Goal: Task Accomplishment & Management: Complete application form

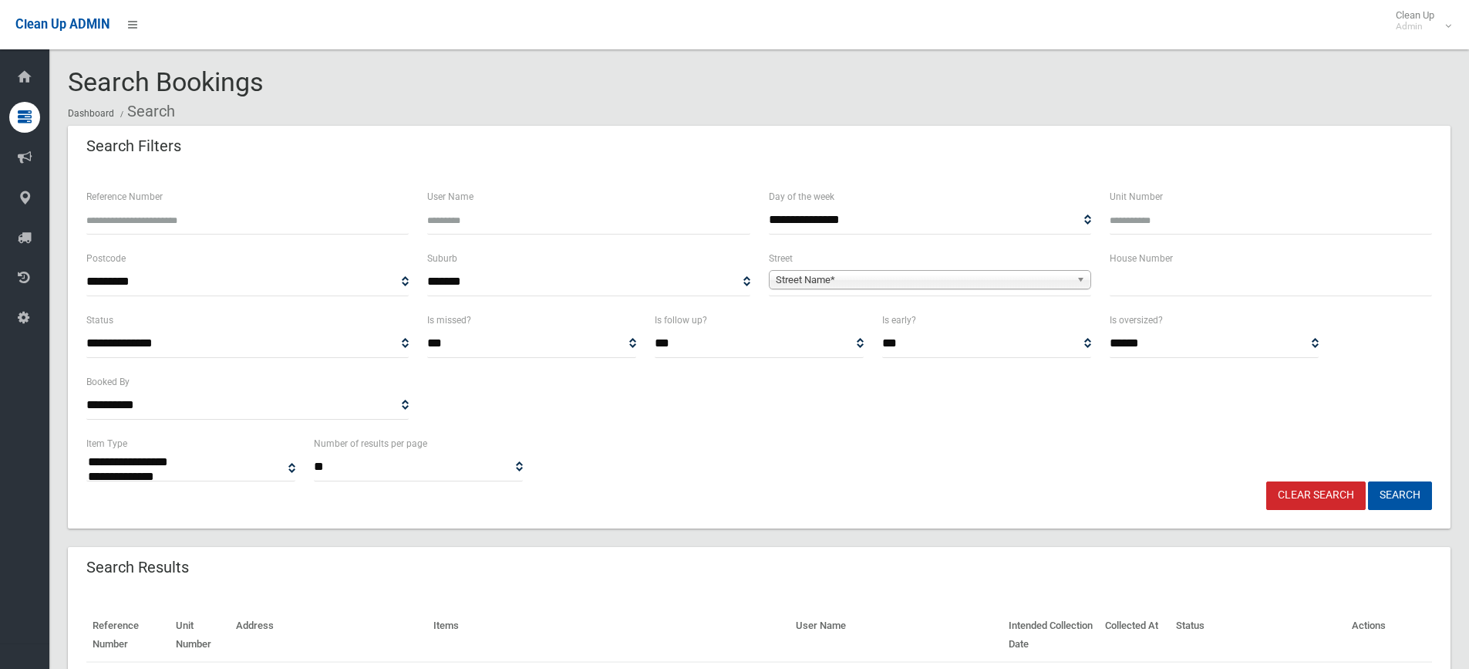
select select
click at [1195, 282] on input "text" at bounding box center [1271, 282] width 322 height 29
click at [1147, 282] on input "text" at bounding box center [1271, 282] width 322 height 29
type input "**"
click at [892, 278] on span "Street Name*" at bounding box center [923, 280] width 295 height 19
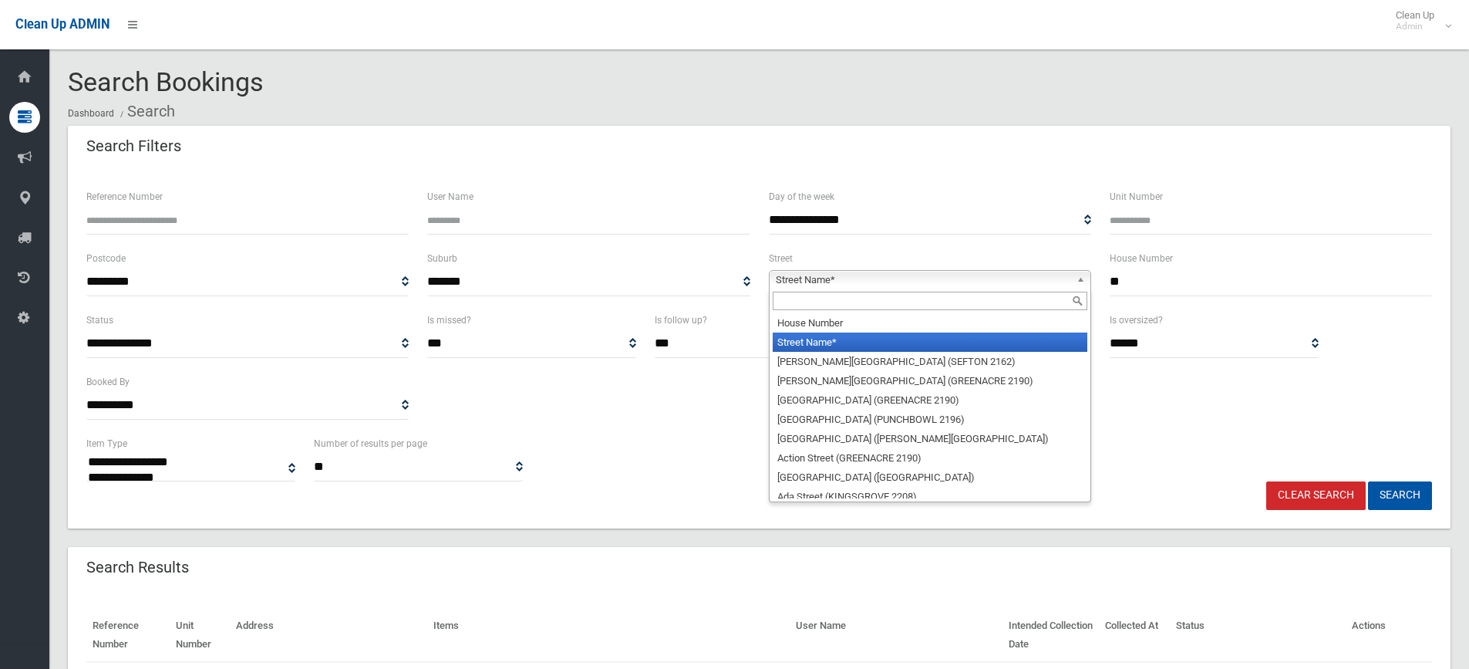
click at [801, 292] on input "text" at bounding box center [930, 301] width 315 height 19
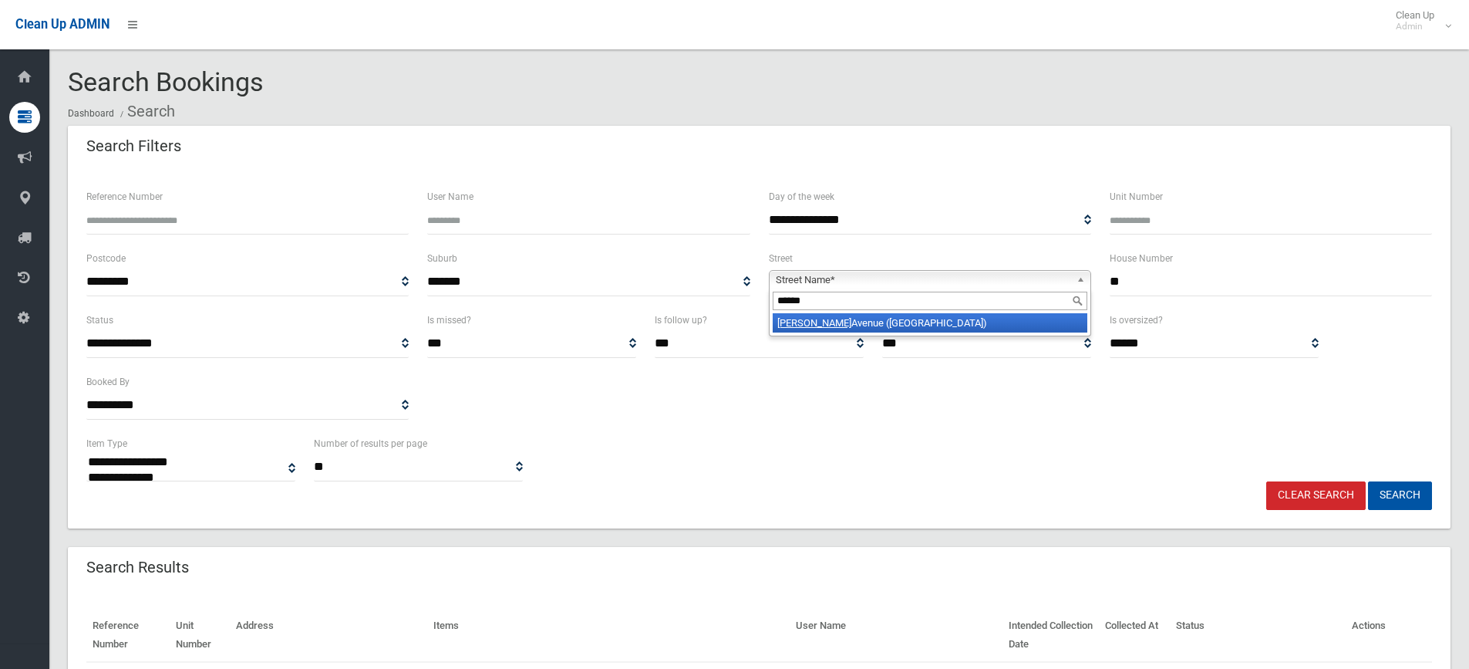
type input "******"
click at [840, 319] on li "Tasker Avenue (CLEMTON PARK 2206)" at bounding box center [930, 322] width 315 height 19
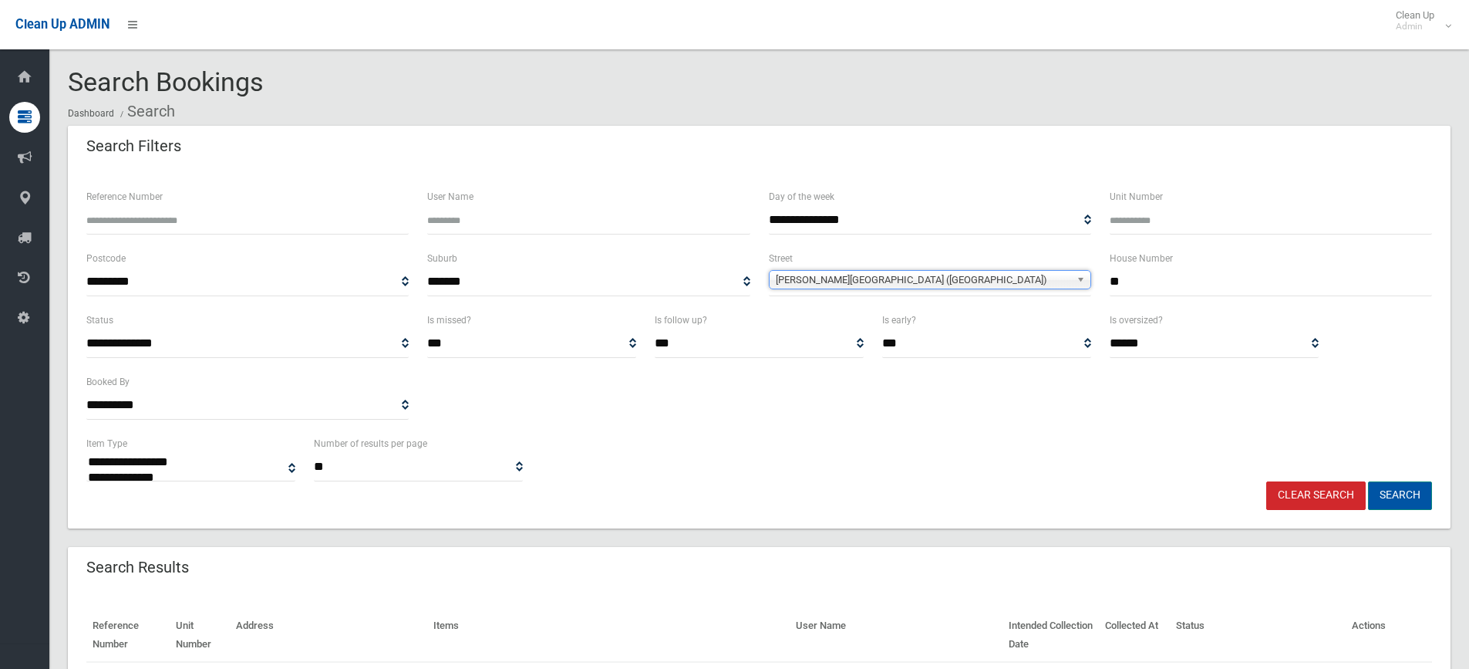
click at [1423, 498] on button "Search" at bounding box center [1400, 495] width 64 height 29
select select
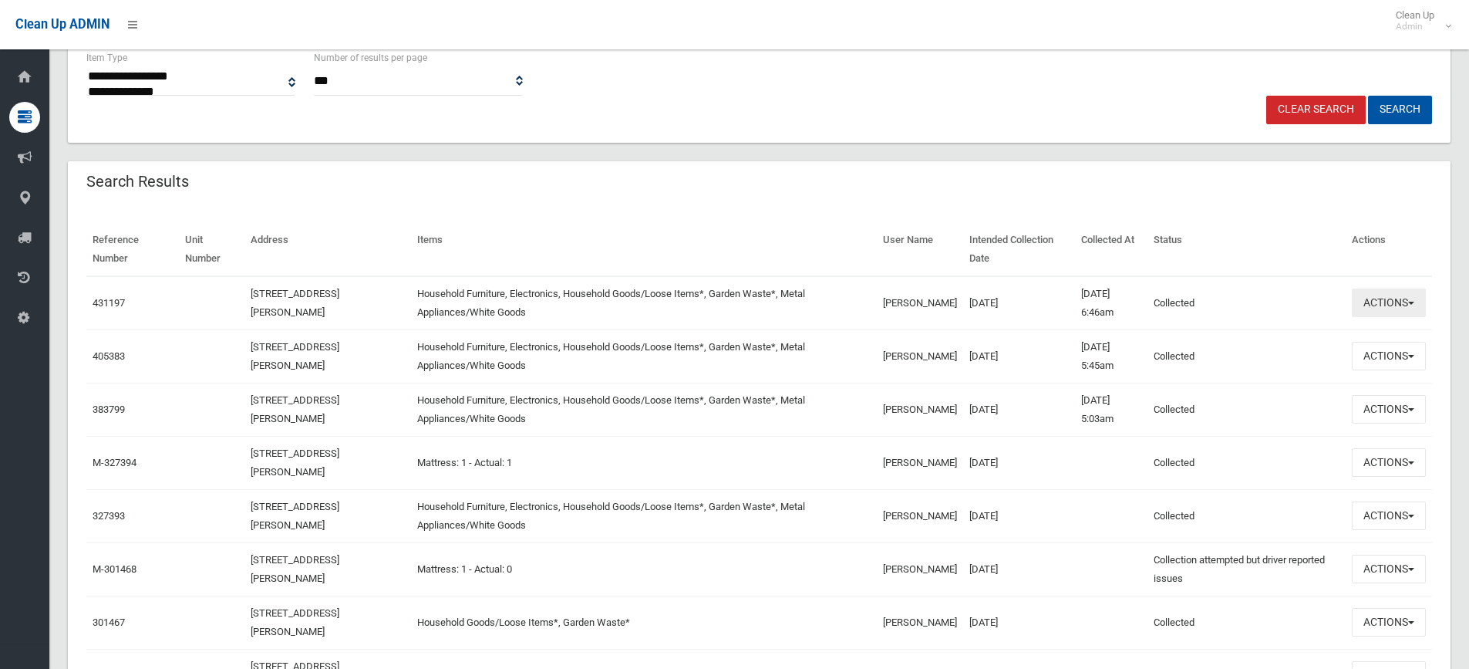
click at [1384, 312] on button "Actions" at bounding box center [1389, 302] width 74 height 29
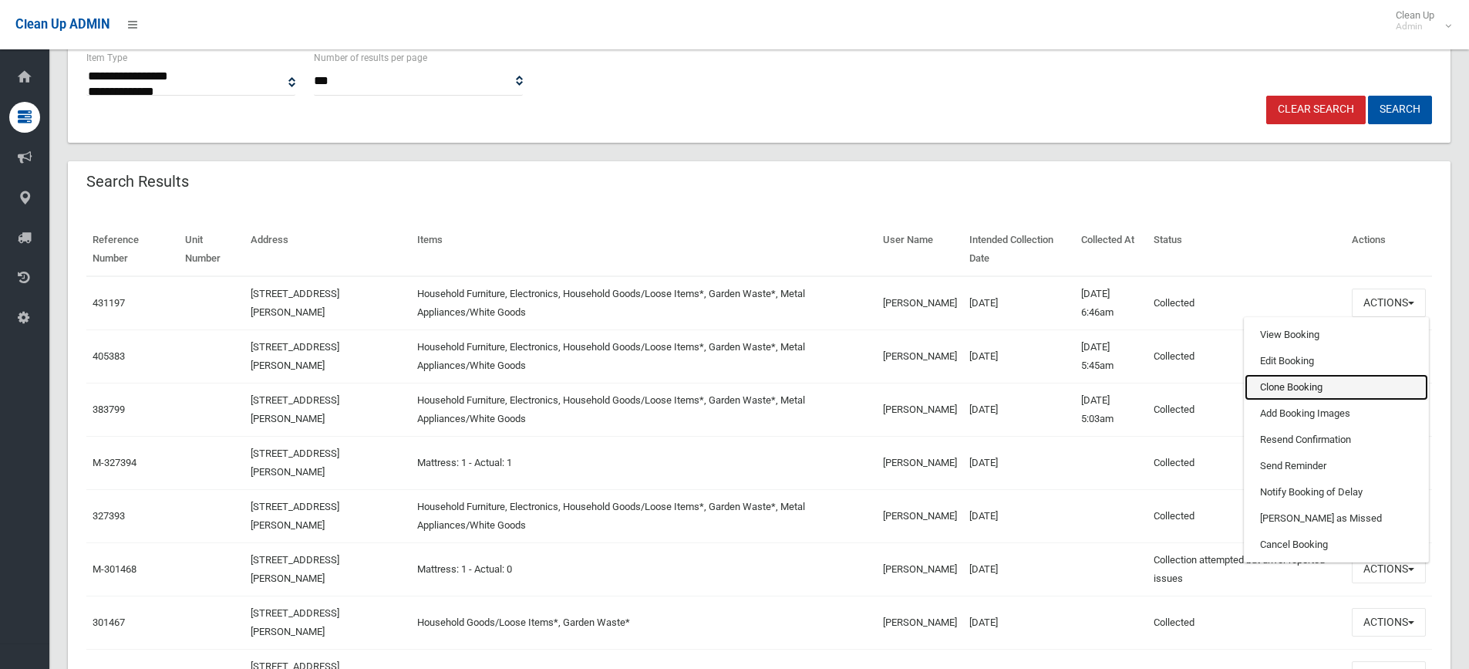
click at [1310, 396] on link "Clone Booking" at bounding box center [1337, 387] width 184 height 26
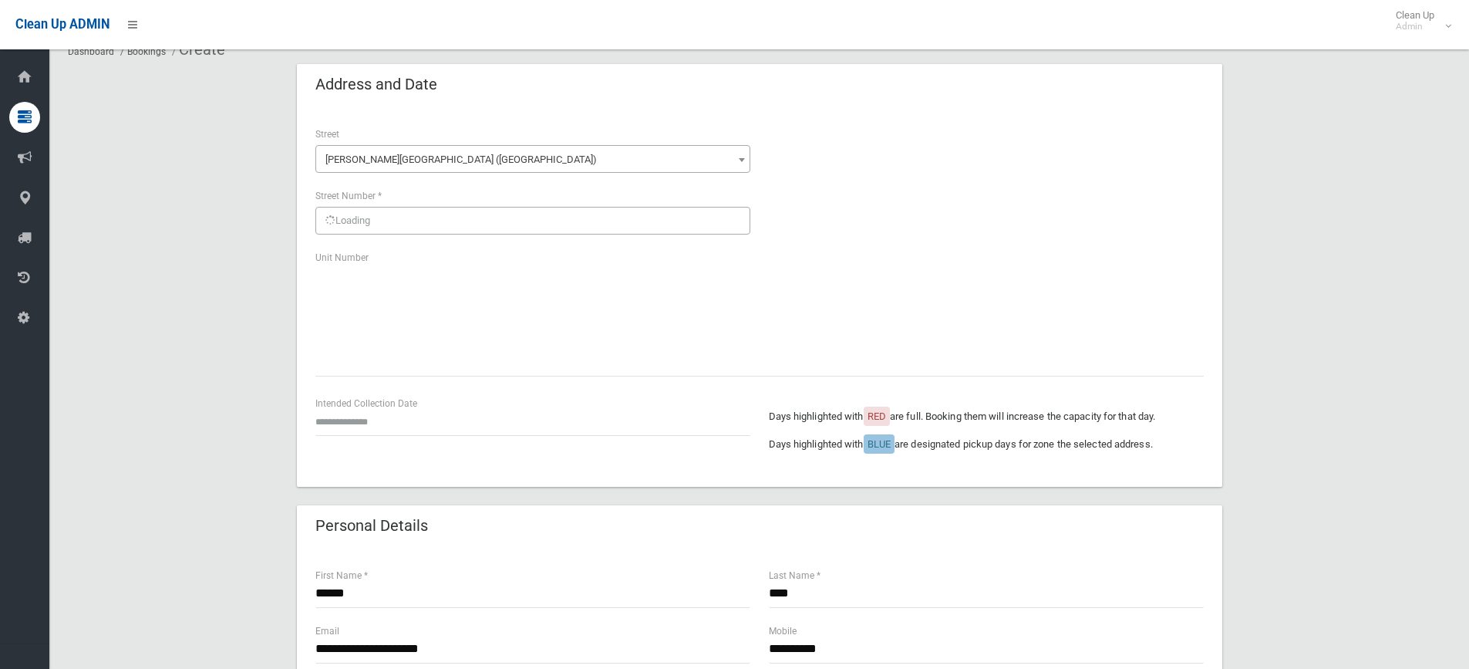
scroll to position [77, 0]
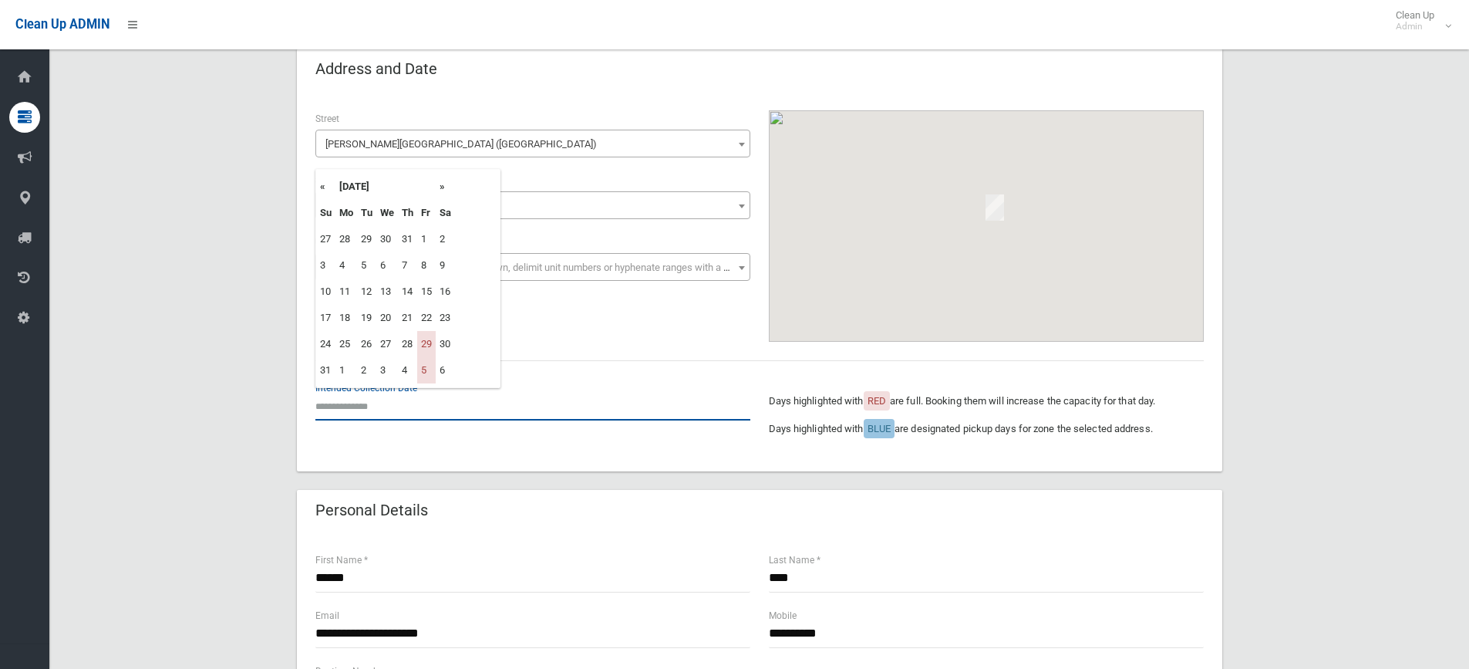
drag, startPoint x: 338, startPoint y: 410, endPoint x: 351, endPoint y: 402, distance: 15.2
click at [338, 409] on input "text" at bounding box center [532, 406] width 435 height 29
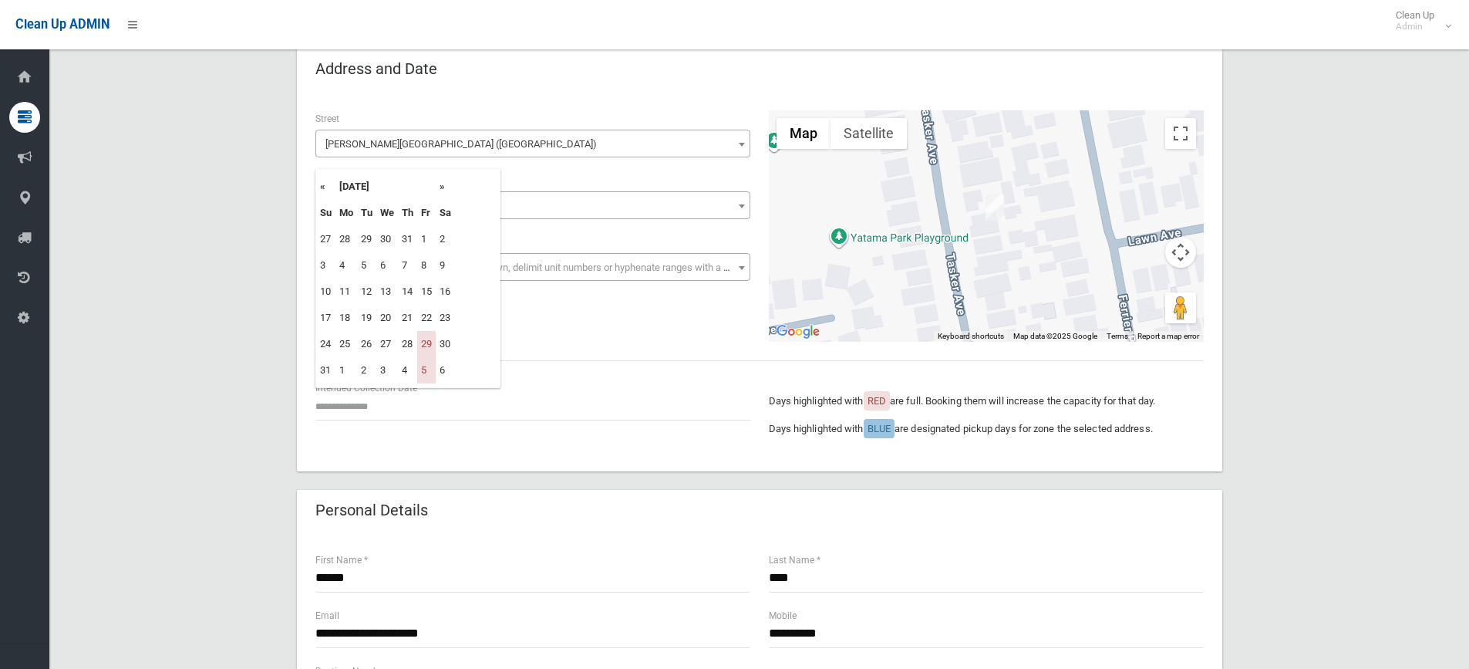
click at [444, 187] on th "»" at bounding box center [445, 187] width 19 height 26
click at [428, 262] on td "12" at bounding box center [426, 265] width 19 height 26
type input "**********"
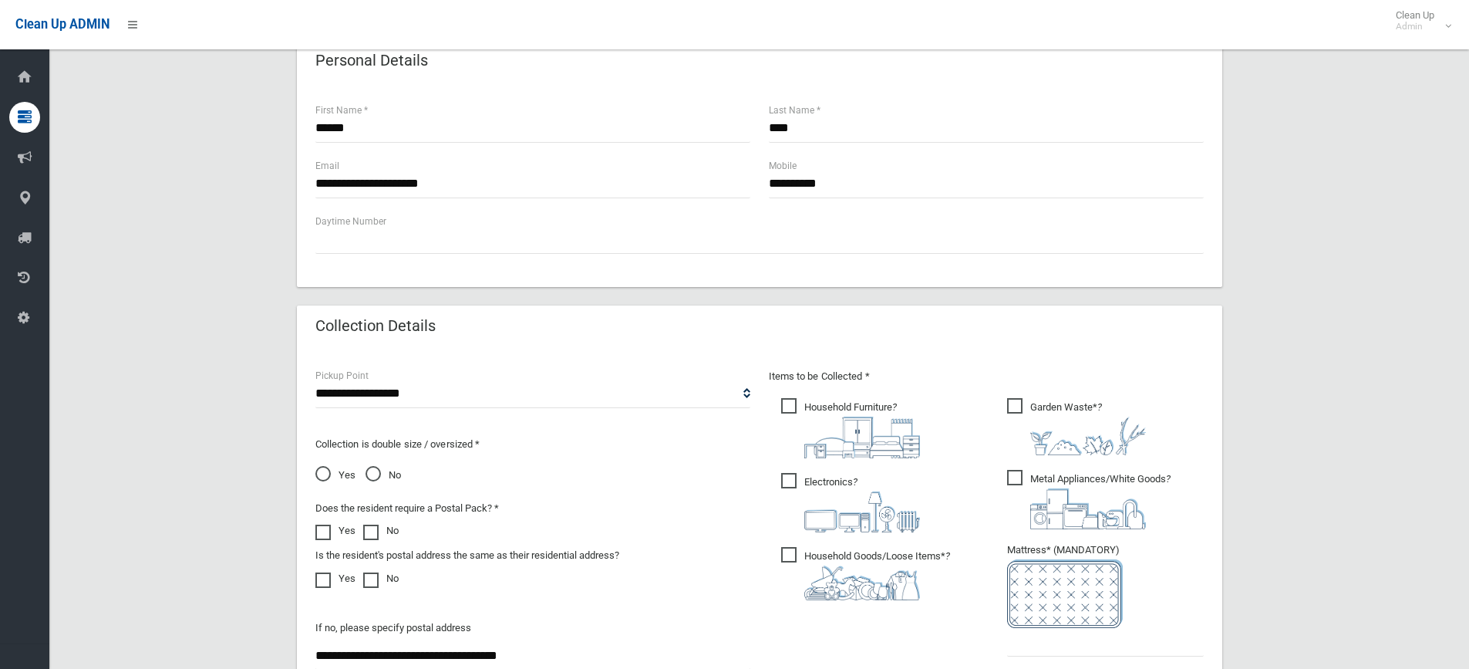
scroll to position [694, 0]
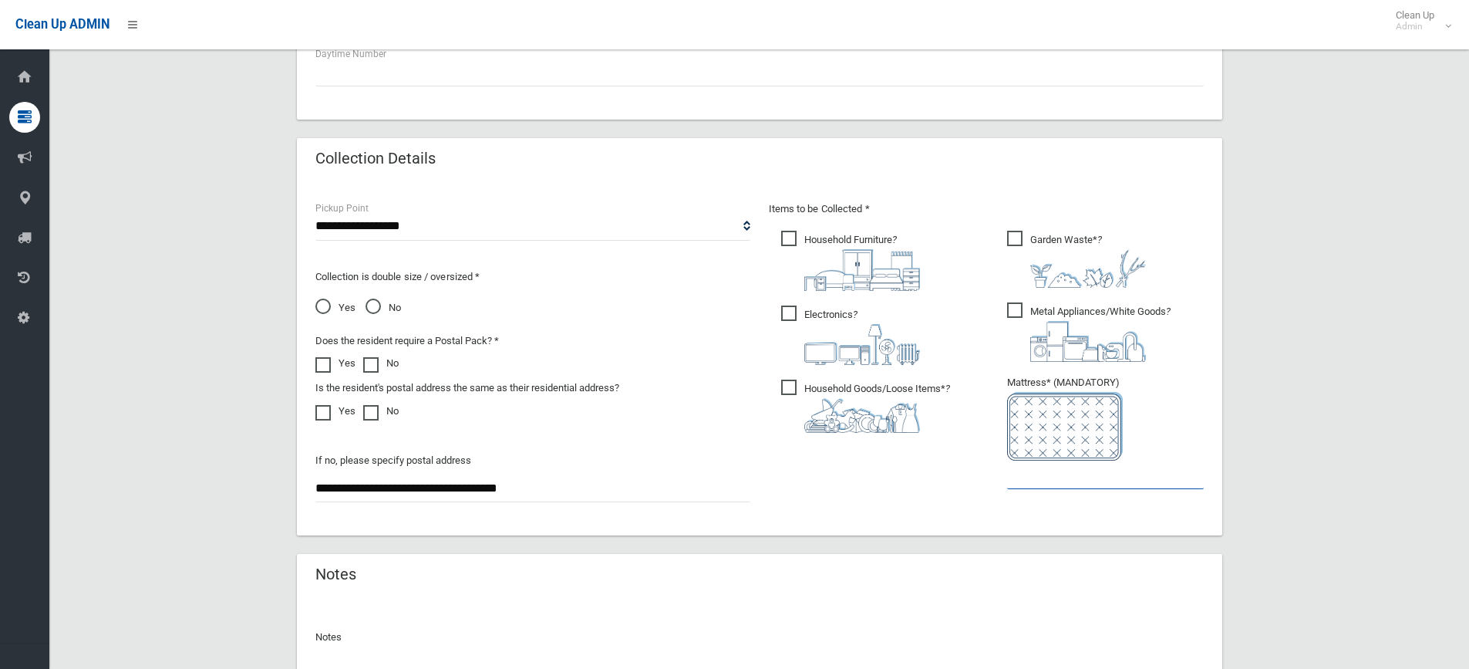
click at [1077, 480] on input "text" at bounding box center [1105, 474] width 197 height 29
type input "*"
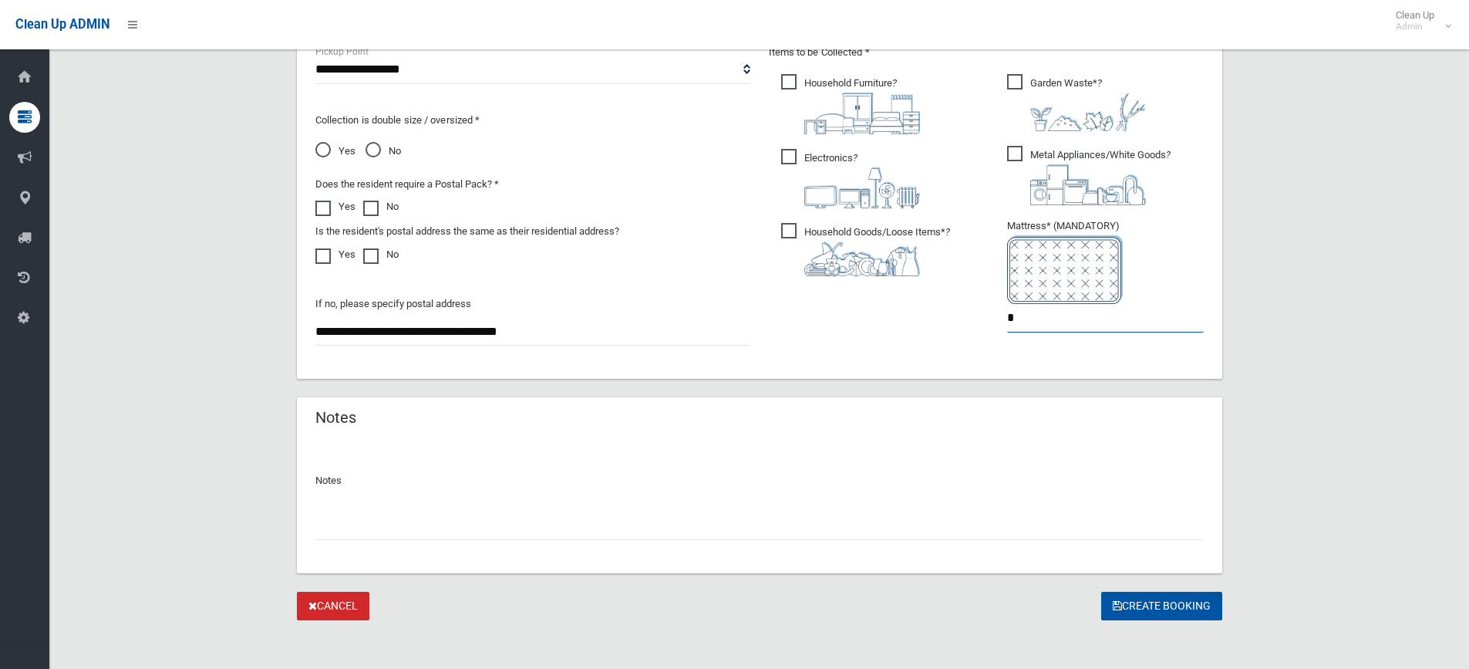
scroll to position [858, 0]
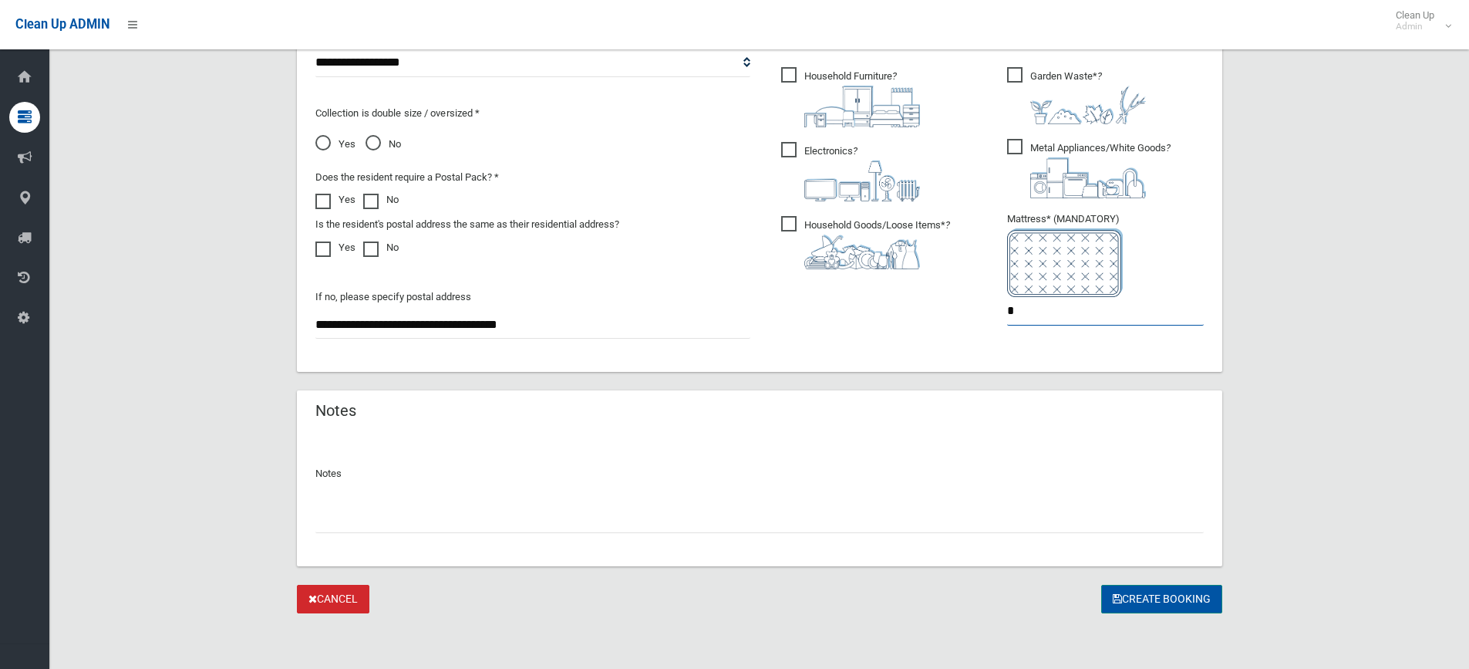
type input "*"
click at [1179, 600] on button "Create Booking" at bounding box center [1161, 599] width 121 height 29
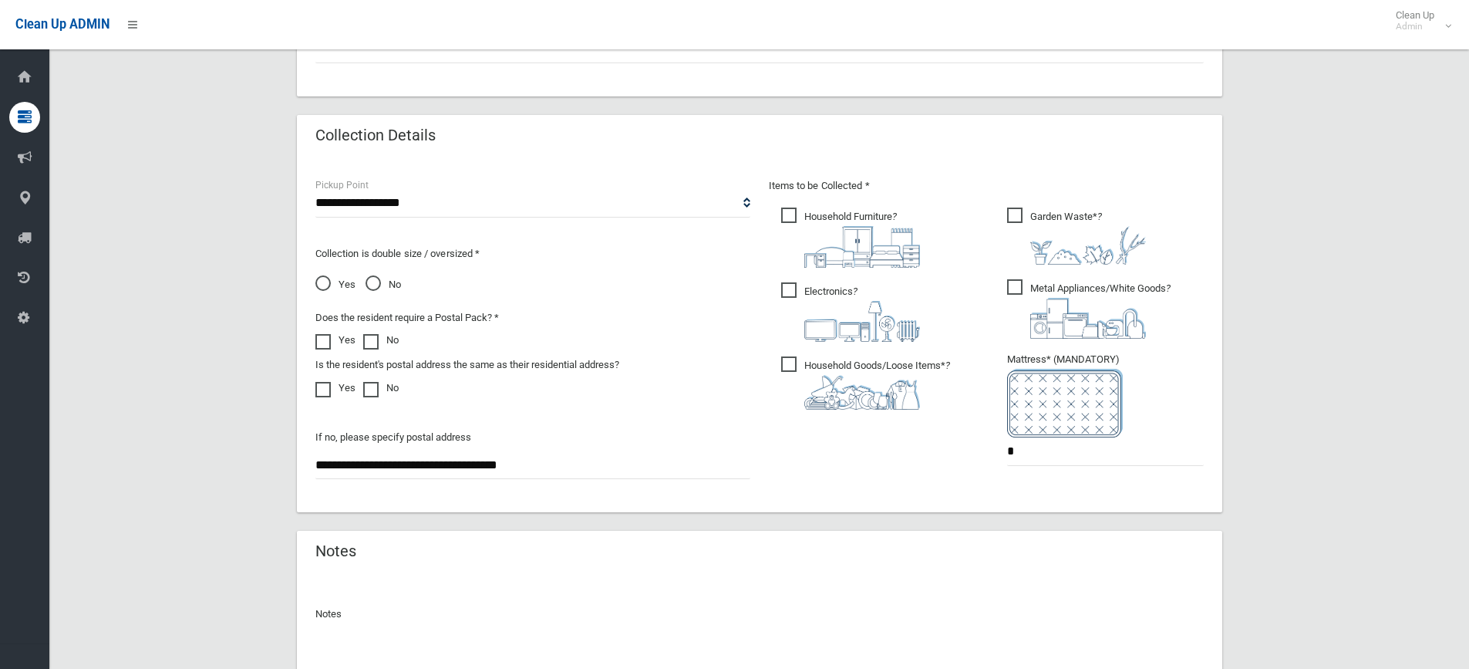
scroll to position [549, 0]
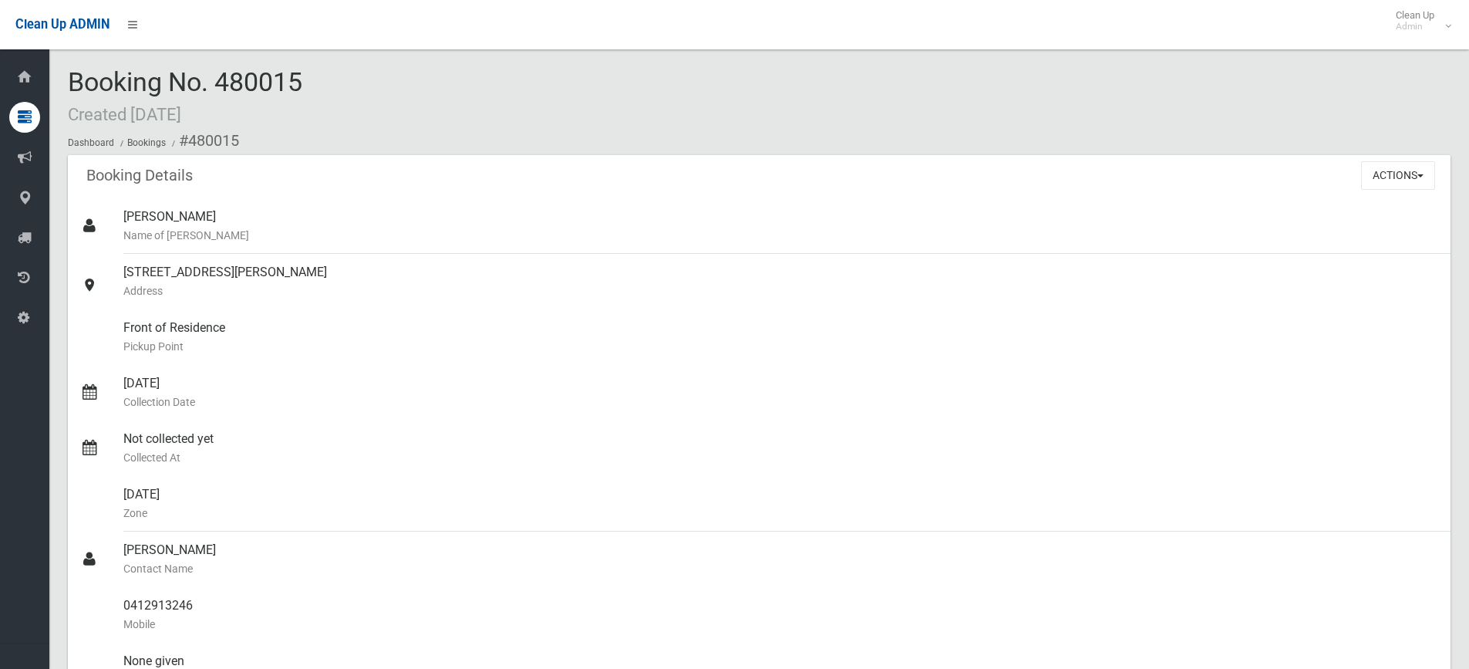
drag, startPoint x: 1220, startPoint y: 128, endPoint x: 1229, endPoint y: 134, distance: 10.5
click at [1227, 133] on ol "Dashboard Bookings #480015" at bounding box center [759, 140] width 1383 height 29
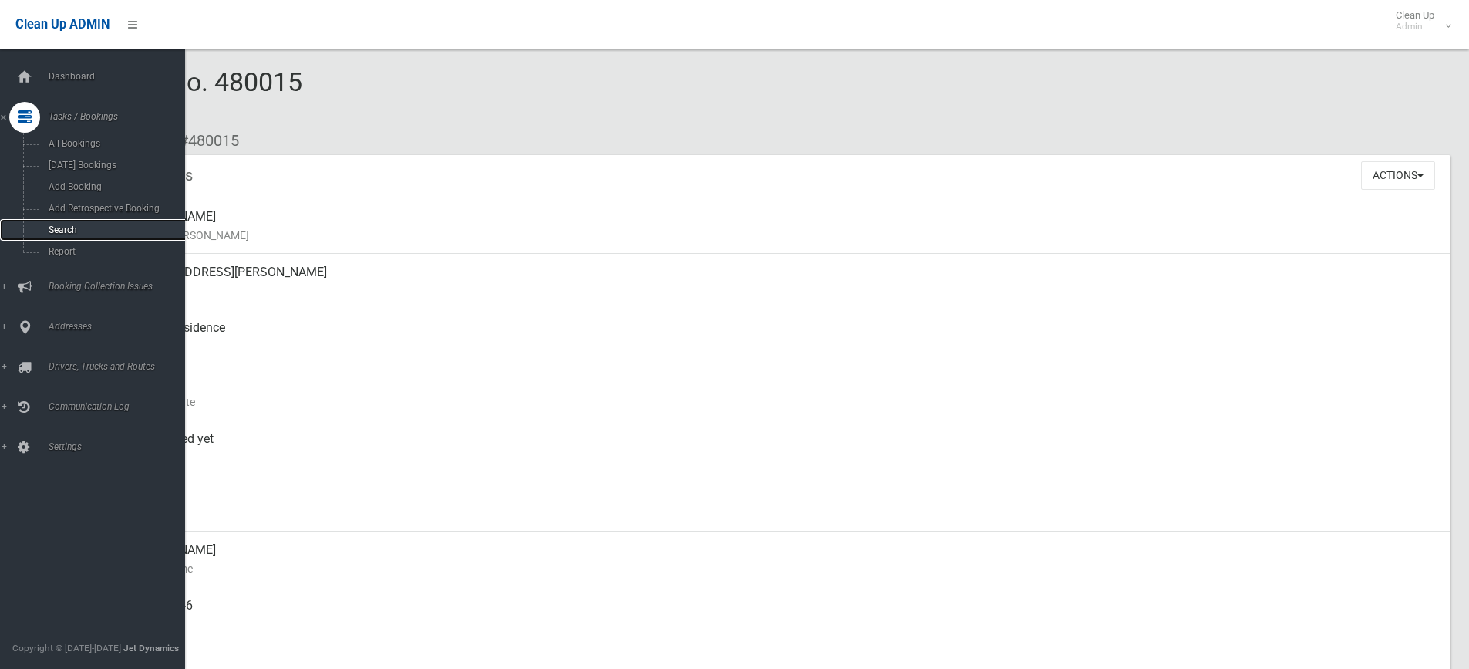
click at [73, 231] on span "Search" at bounding box center [114, 229] width 140 height 11
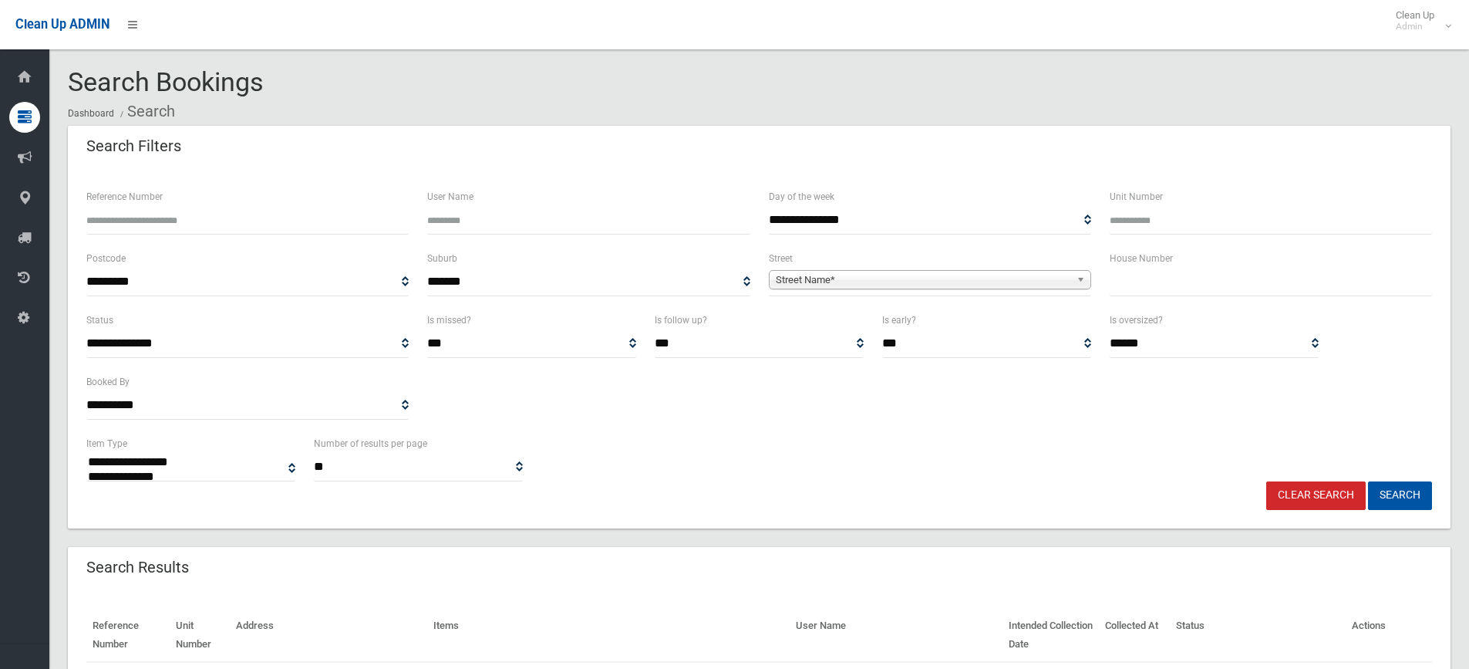
select select
type input "**"
click at [942, 281] on span "Street Name*" at bounding box center [923, 280] width 295 height 19
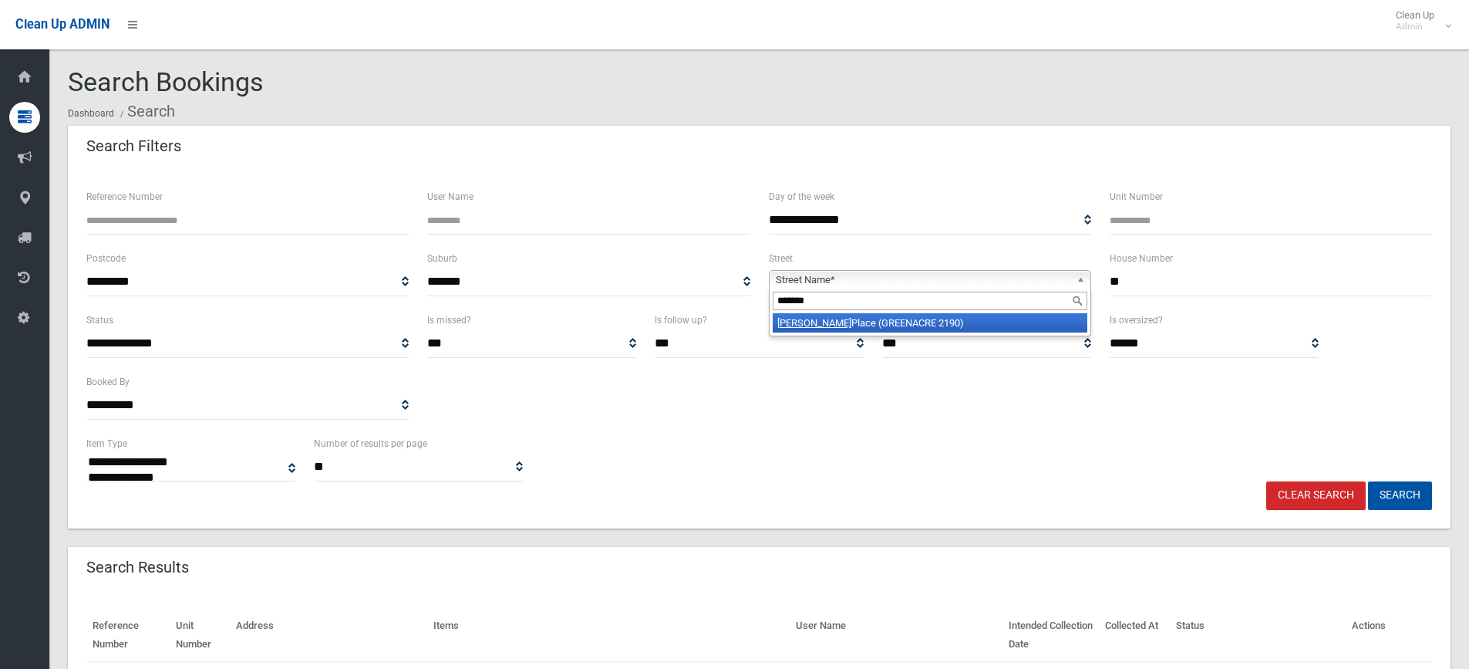
type input "*******"
click at [897, 323] on li "Stiller Place (GREENACRE 2190)" at bounding box center [930, 322] width 315 height 19
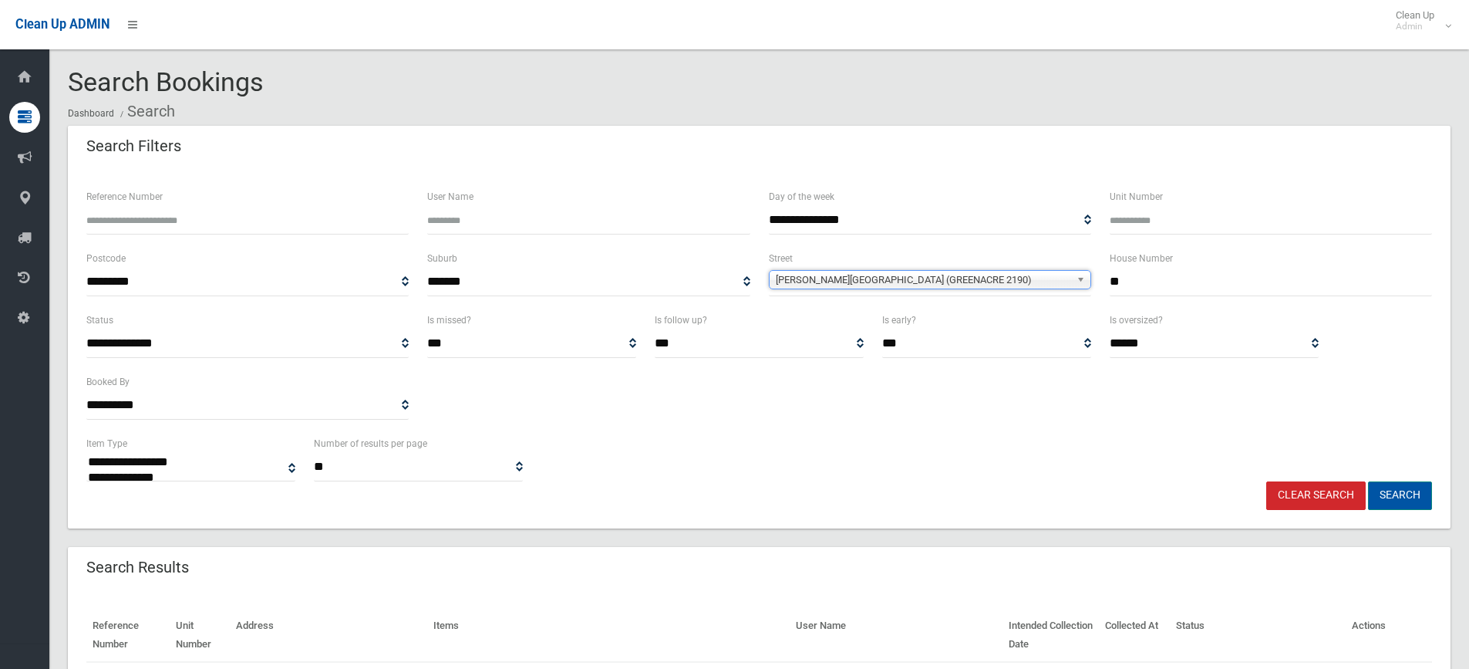
click at [1416, 499] on button "Search" at bounding box center [1400, 495] width 64 height 29
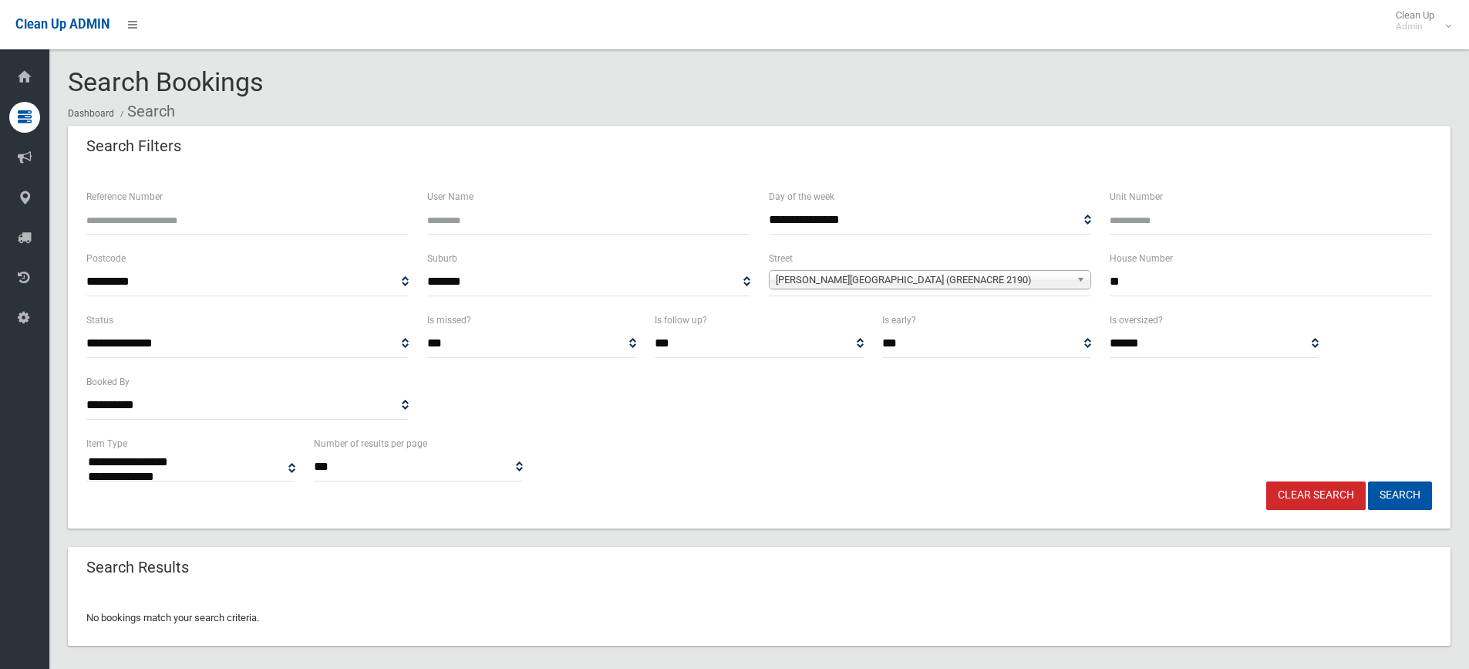
select select
click at [1142, 280] on input "**" at bounding box center [1271, 282] width 322 height 29
type input "*"
click at [1232, 279] on input "text" at bounding box center [1271, 282] width 322 height 29
type input "**"
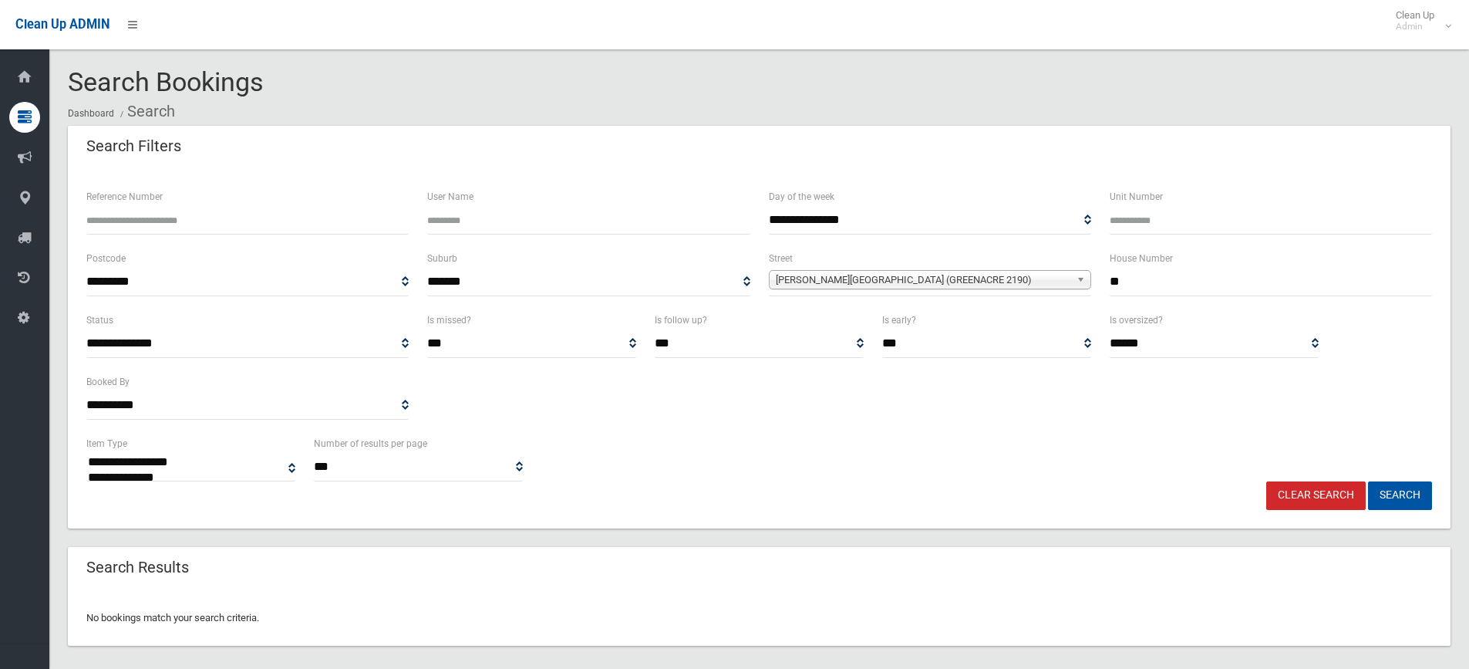
click at [932, 279] on span "Stiller Place (GREENACRE 2190)" at bounding box center [923, 280] width 295 height 19
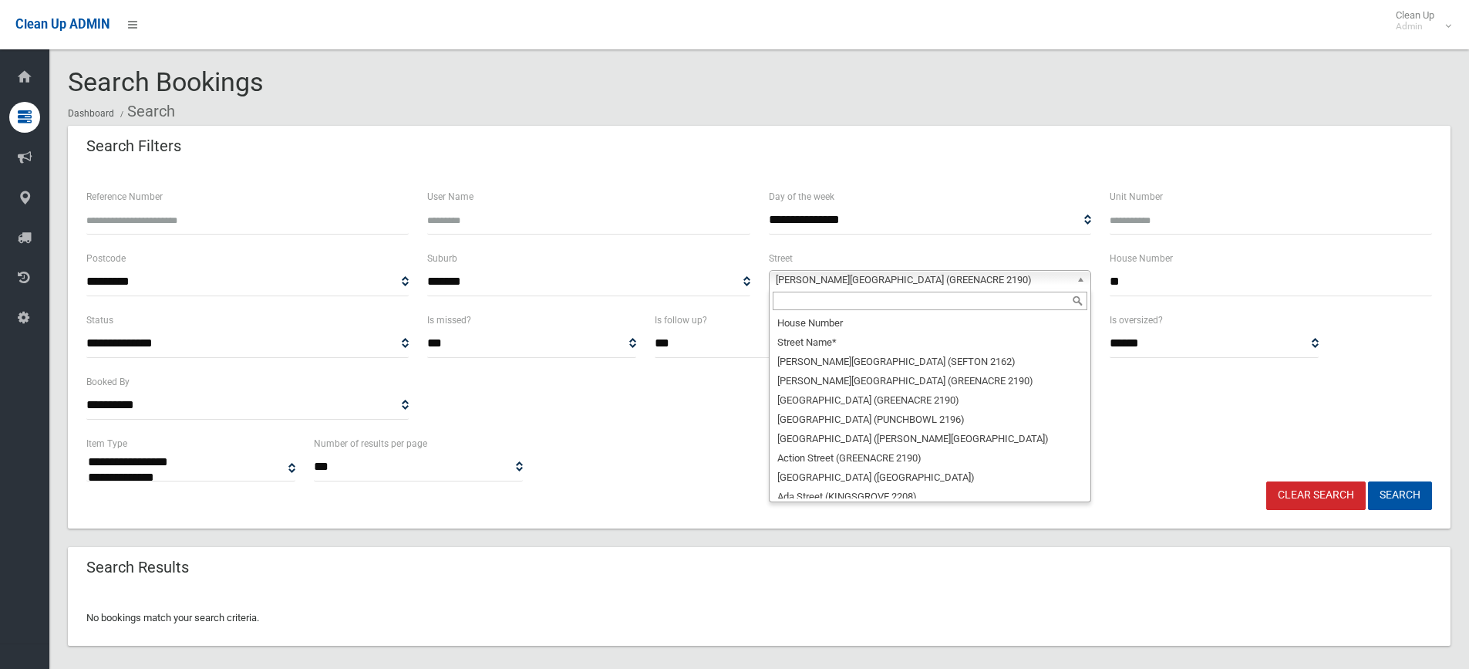
scroll to position [38107, 0]
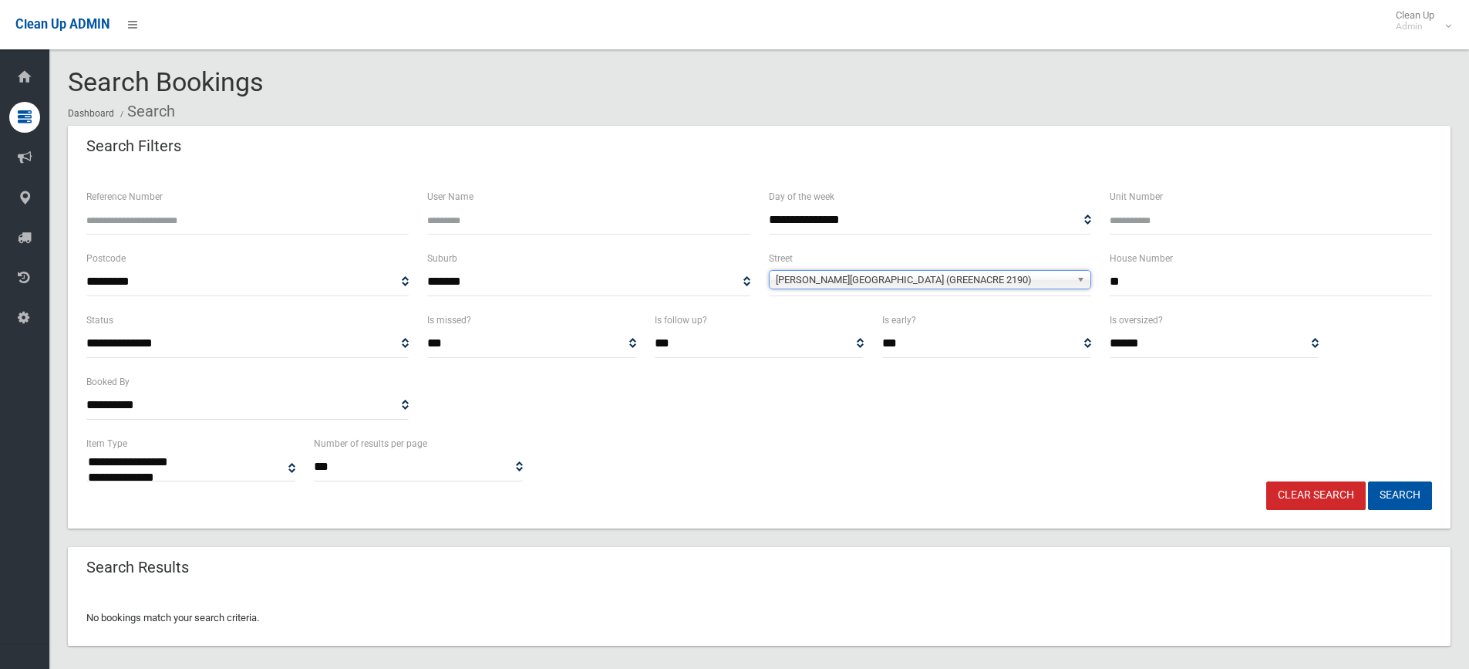
click at [814, 285] on span "Stiller Place (GREENACRE 2190)" at bounding box center [923, 280] width 295 height 19
click at [858, 282] on span "[PERSON_NAME][GEOGRAPHIC_DATA] (GREENACRE 2190)" at bounding box center [923, 280] width 295 height 19
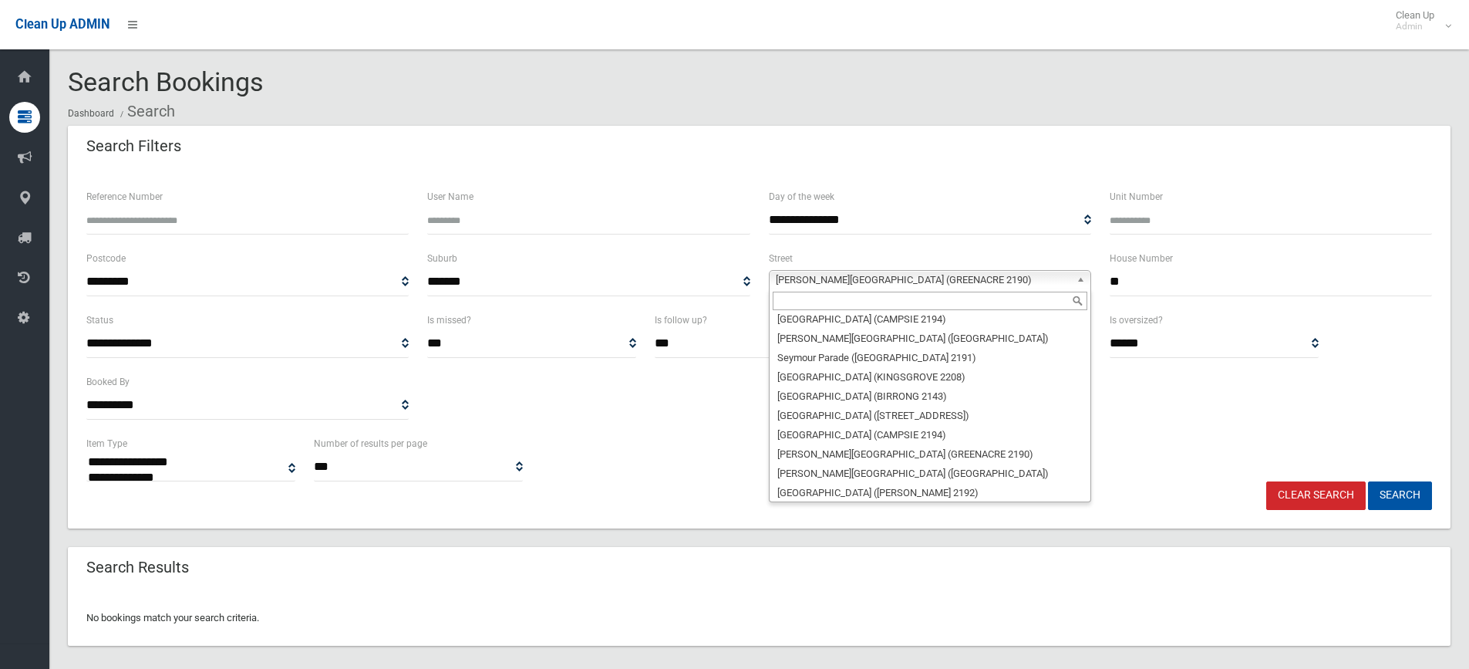
click at [802, 305] on input "text" at bounding box center [930, 301] width 315 height 19
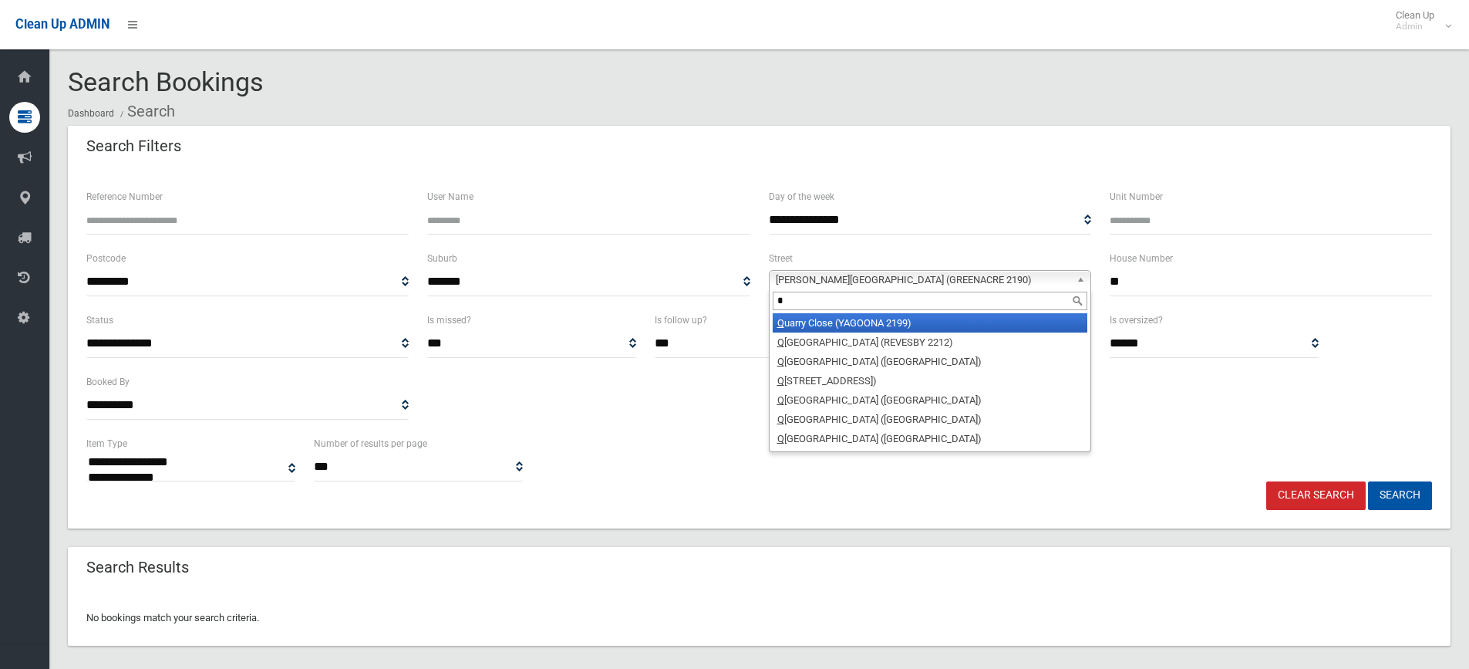
scroll to position [0, 0]
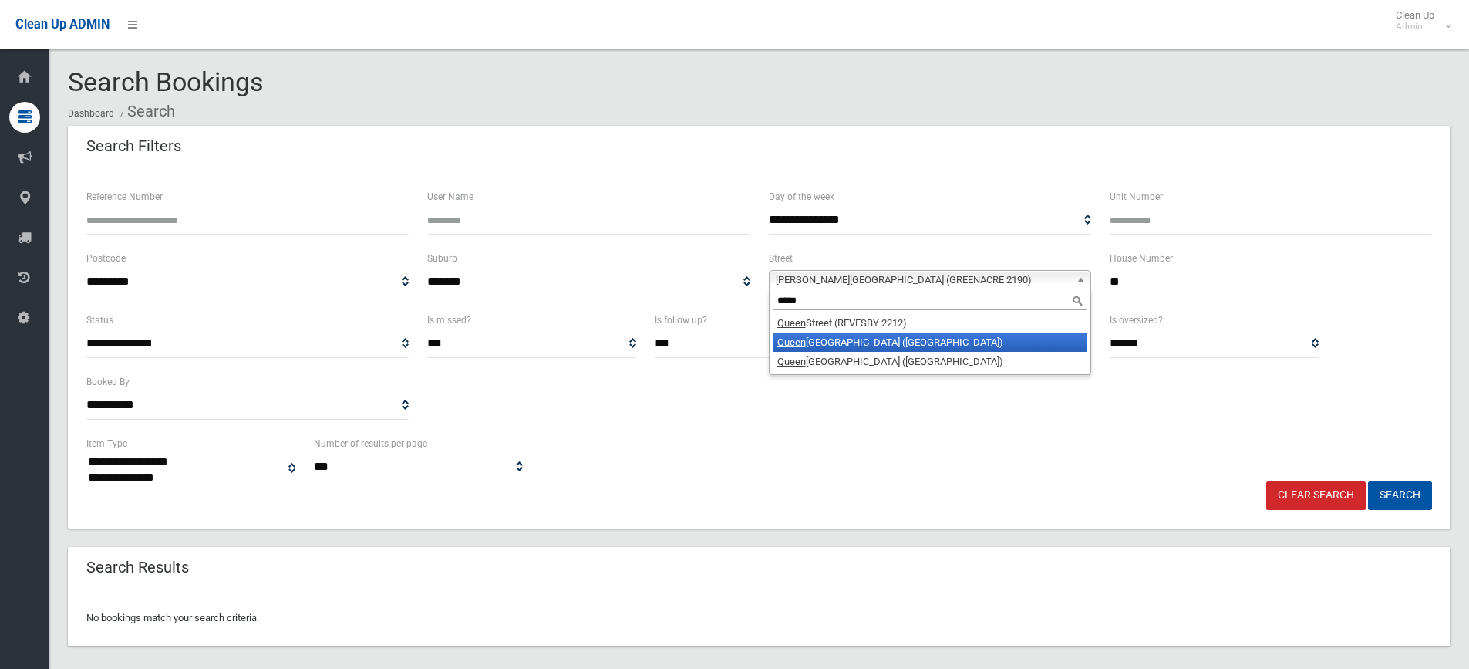
type input "*****"
click at [851, 335] on li "Queen sborough Road (CROYDON PARK 2133)" at bounding box center [930, 341] width 315 height 19
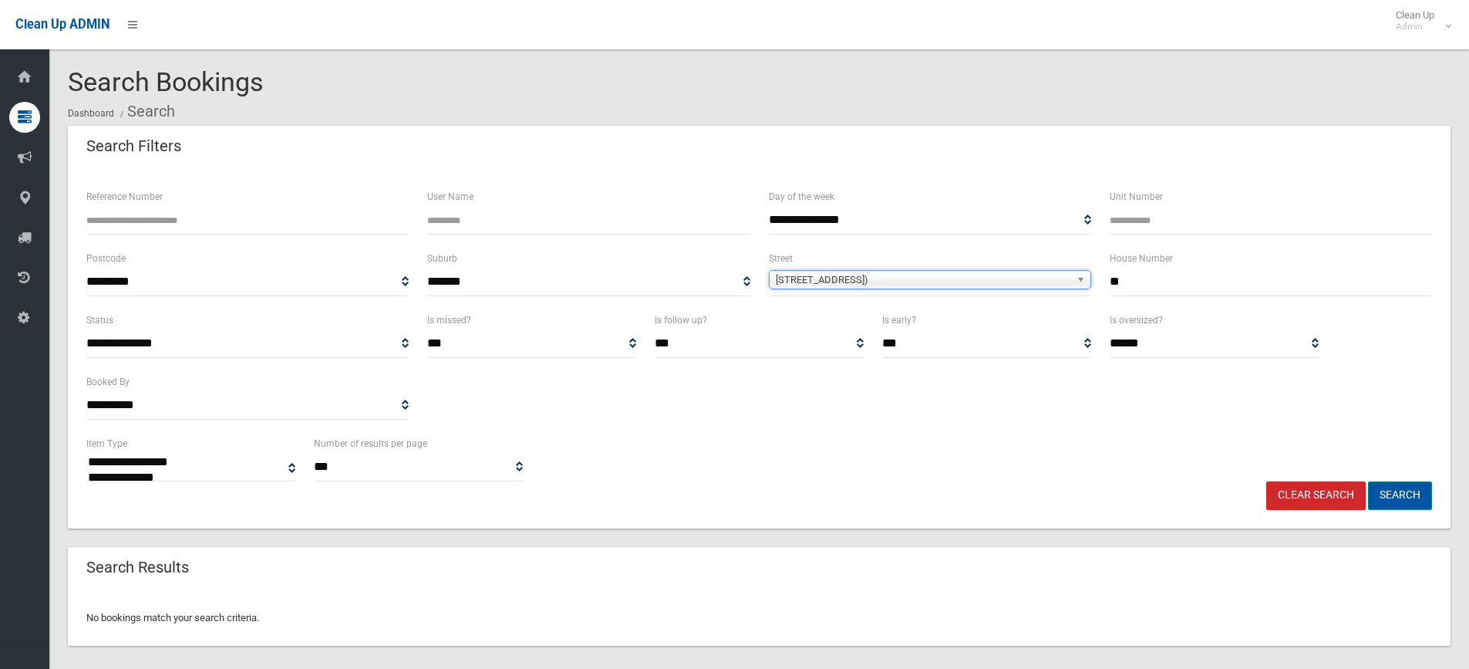
click at [1408, 495] on button "Search" at bounding box center [1400, 495] width 64 height 29
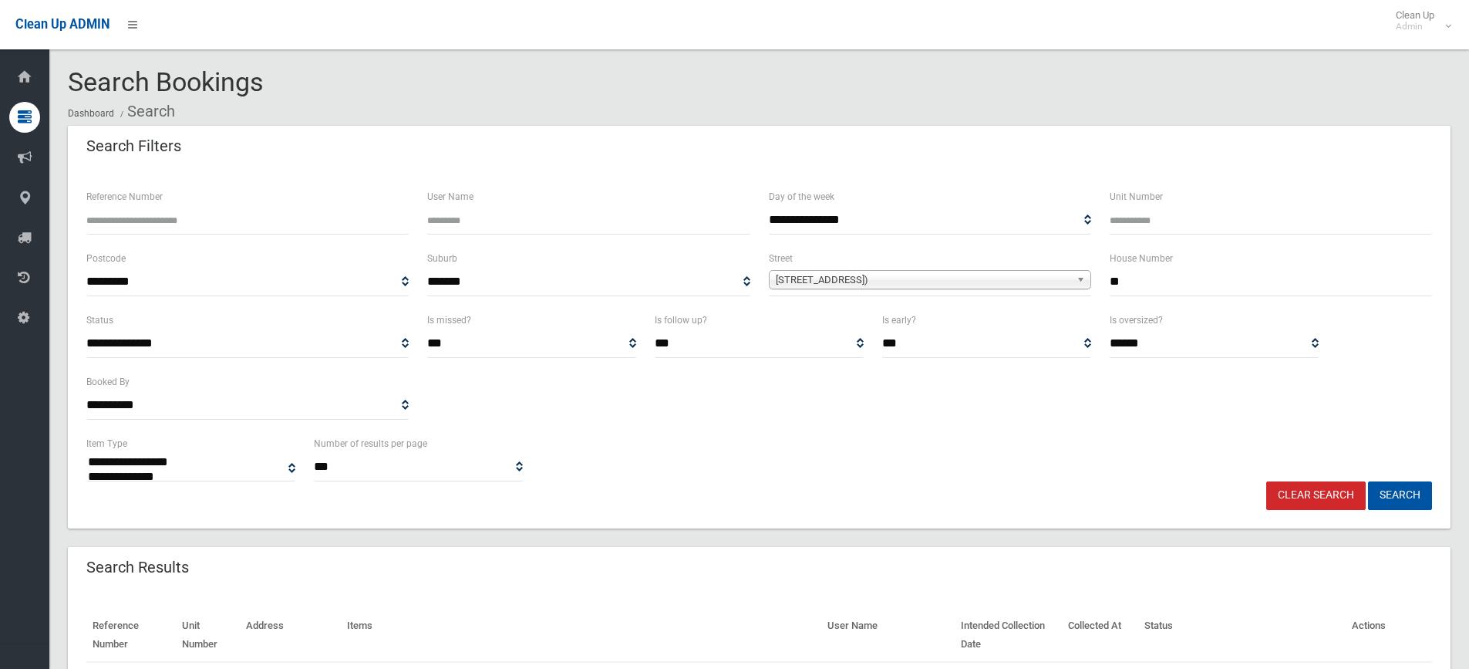
select select
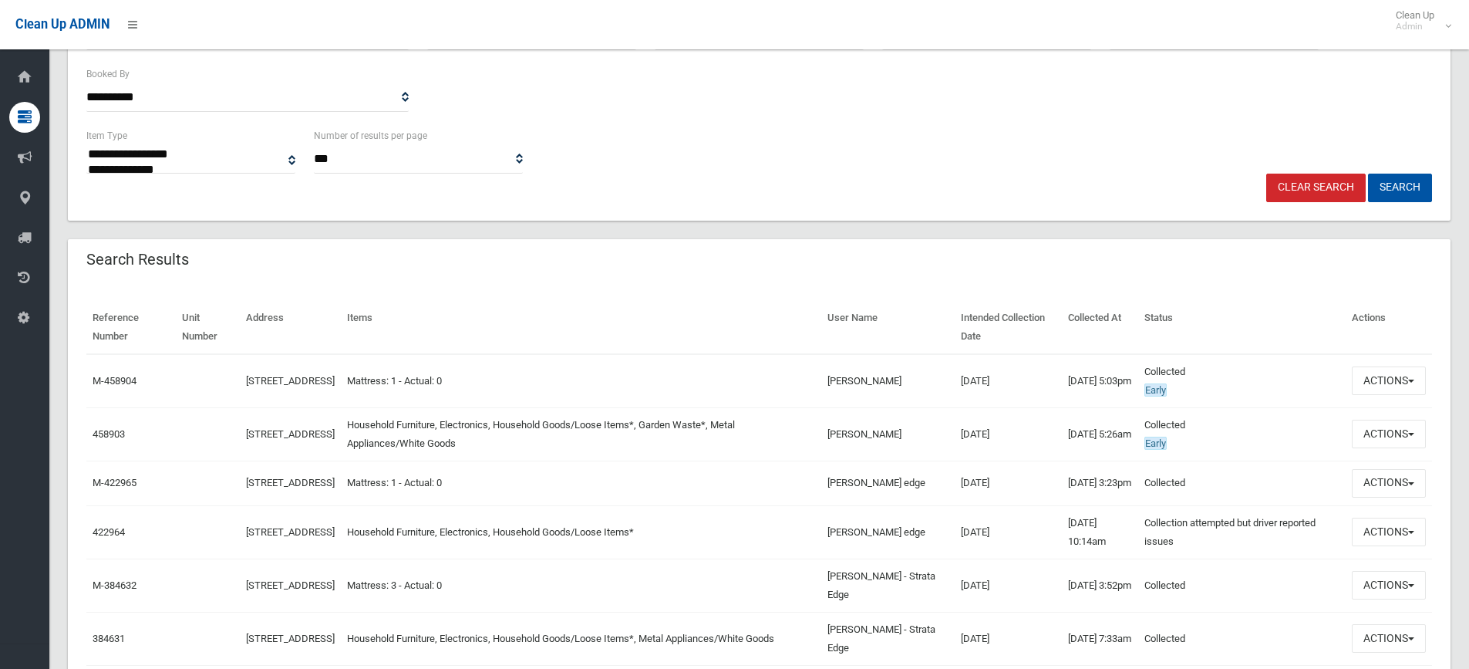
scroll to position [308, 0]
click at [1382, 434] on button "Actions" at bounding box center [1389, 433] width 74 height 29
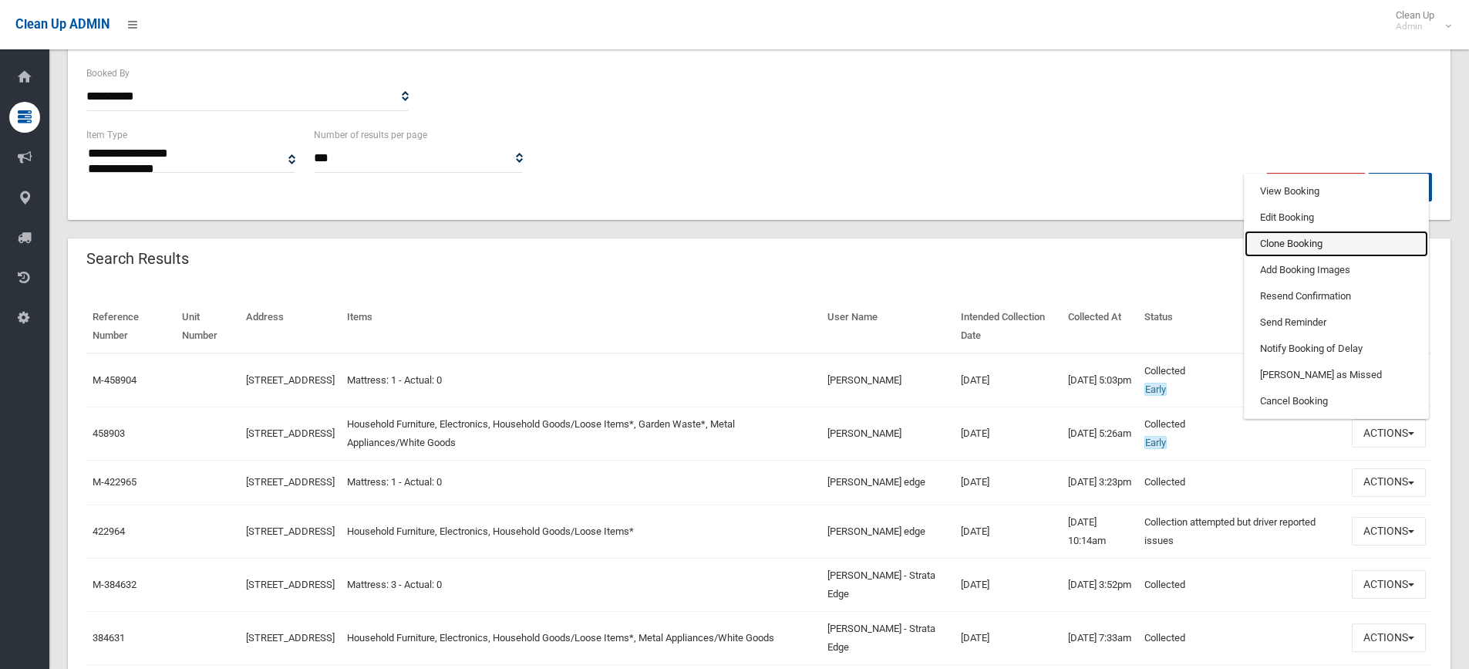
drag, startPoint x: 1300, startPoint y: 241, endPoint x: 1283, endPoint y: 241, distance: 16.2
click at [1298, 241] on link "Clone Booking" at bounding box center [1337, 244] width 184 height 26
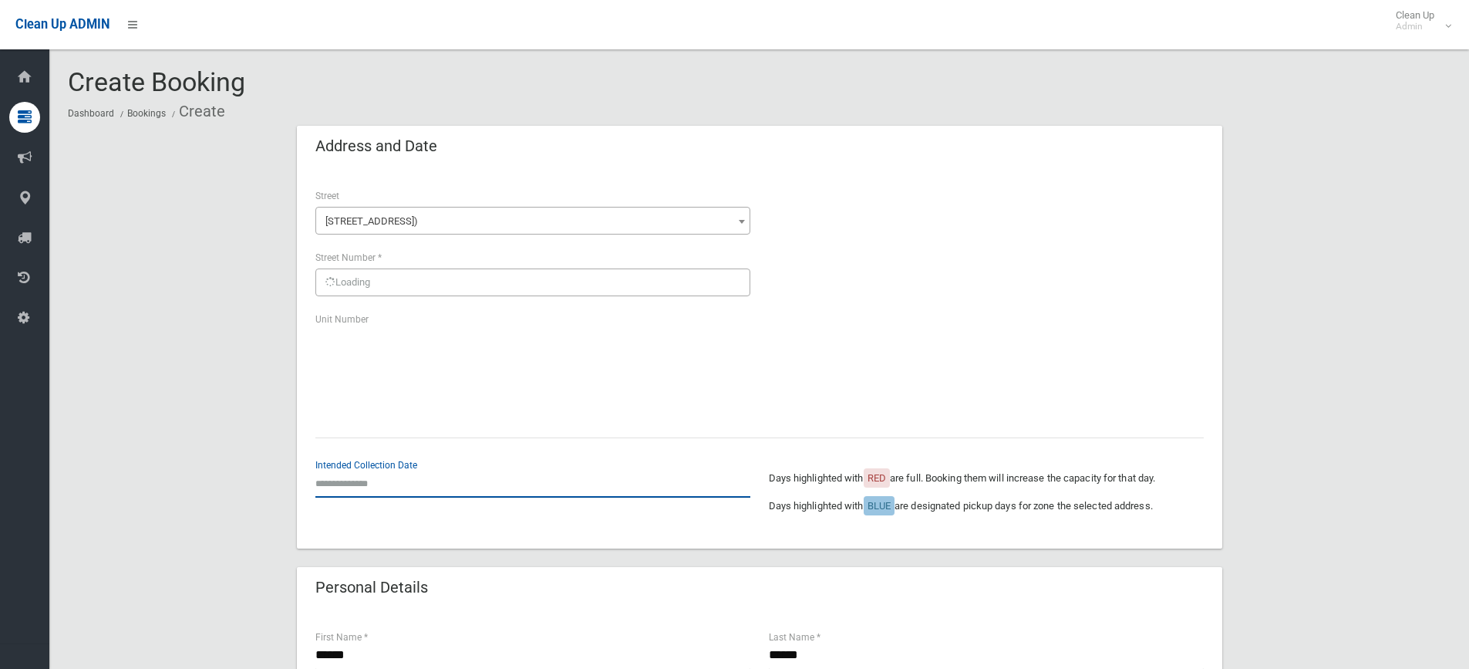
click at [363, 487] on input "text" at bounding box center [532, 483] width 435 height 29
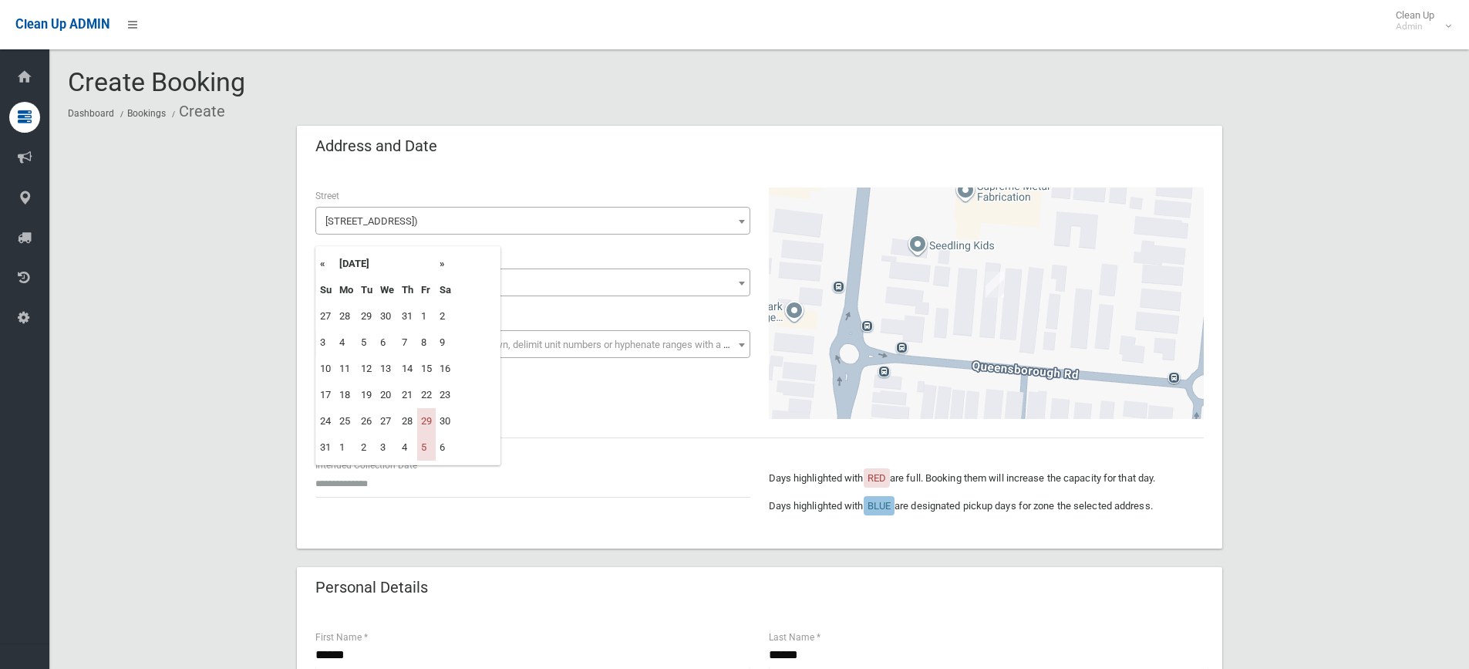
click at [443, 264] on th "»" at bounding box center [445, 264] width 19 height 26
click at [431, 345] on td "12" at bounding box center [426, 342] width 19 height 26
type input "**********"
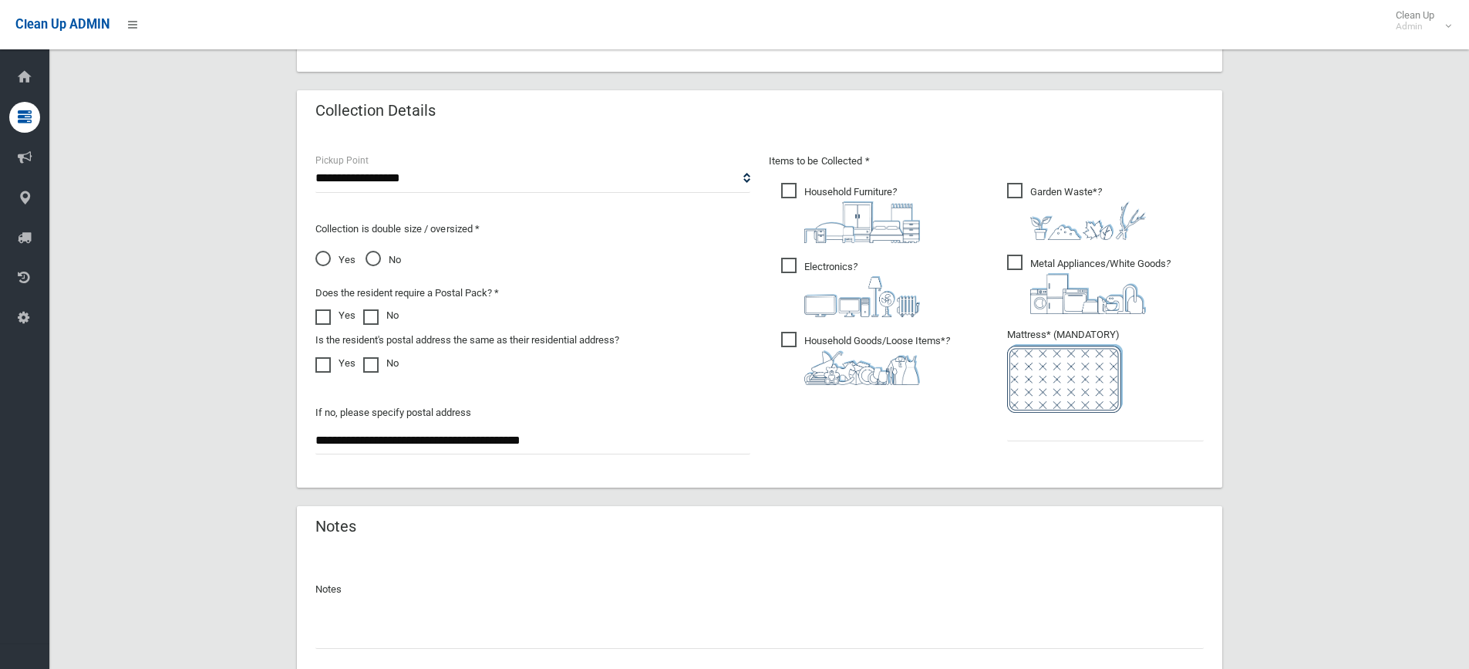
scroll to position [858, 0]
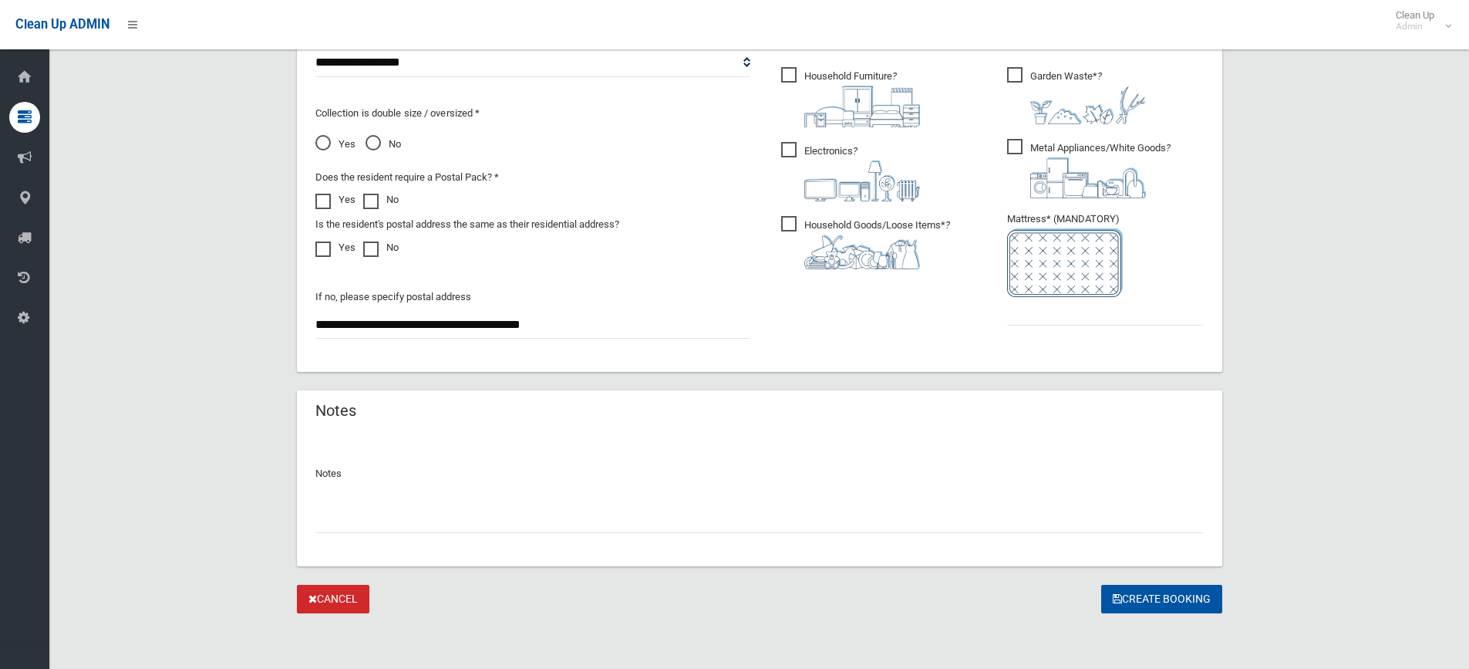
click at [430, 504] on div at bounding box center [759, 512] width 888 height 41
click at [397, 520] on input "text" at bounding box center [759, 518] width 888 height 29
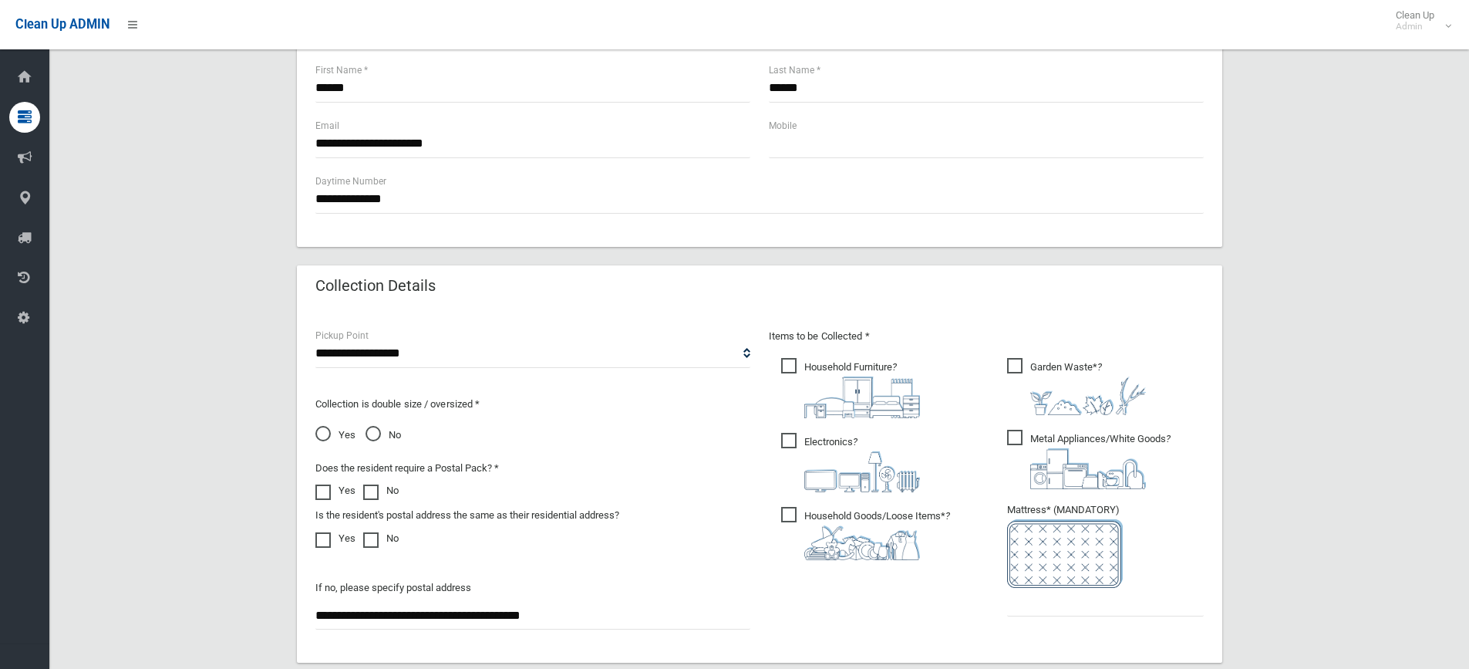
scroll to position [703, 0]
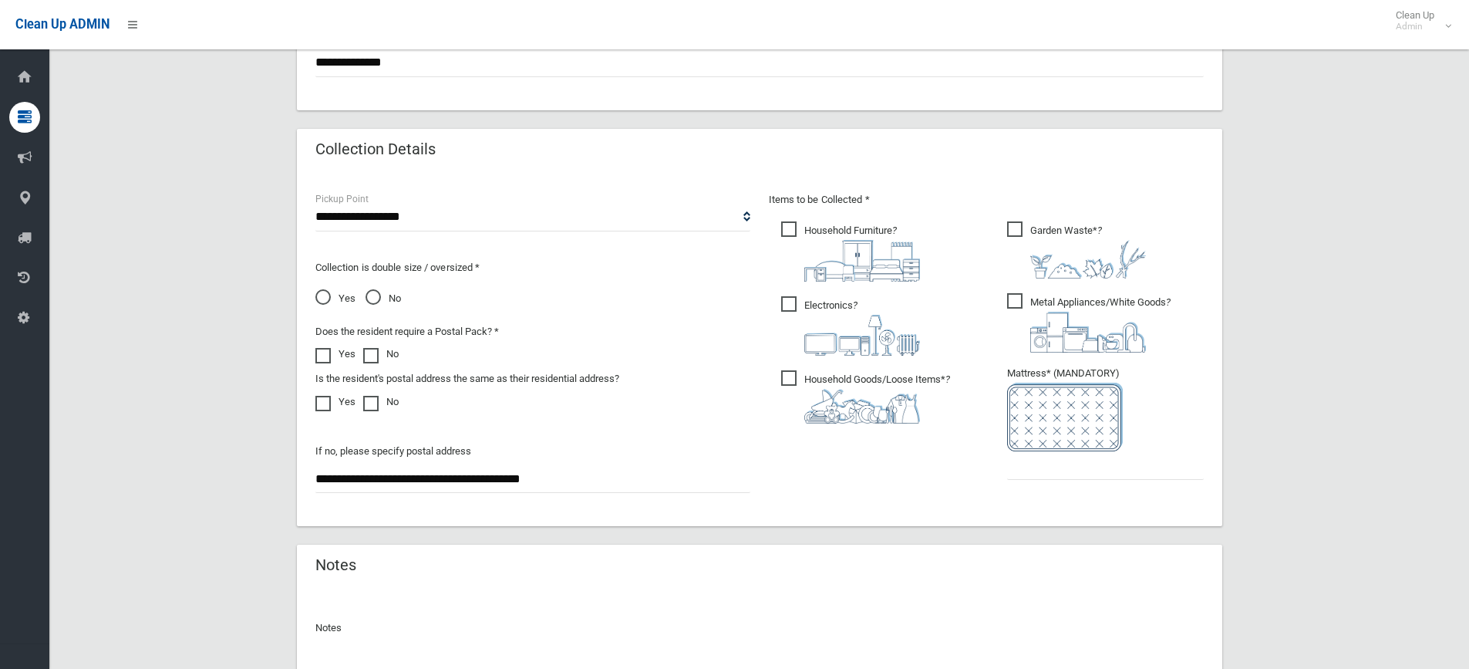
type input "********"
click at [1043, 467] on input "text" at bounding box center [1105, 465] width 197 height 29
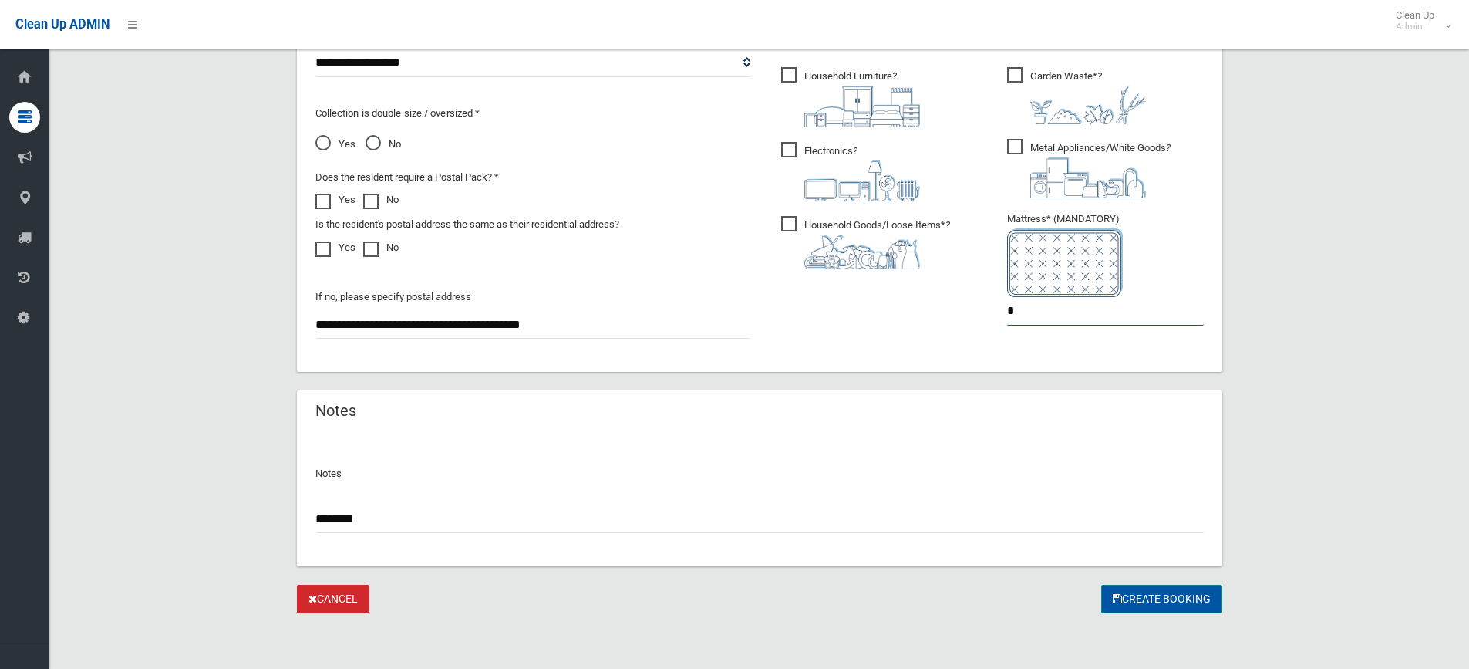
type input "*"
click at [1165, 606] on button "Create Booking" at bounding box center [1161, 599] width 121 height 29
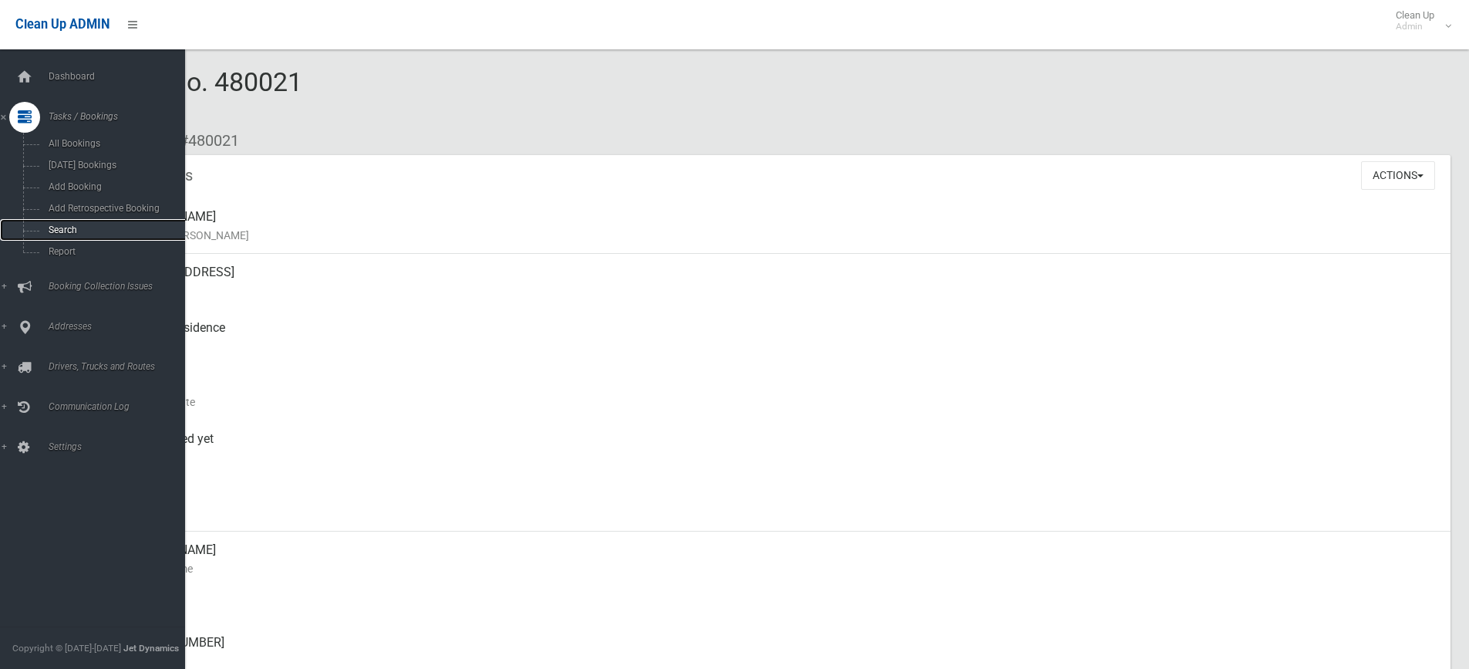
drag, startPoint x: 38, startPoint y: 231, endPoint x: 51, endPoint y: 224, distance: 14.8
click at [38, 231] on link "Search" at bounding box center [98, 230] width 197 height 22
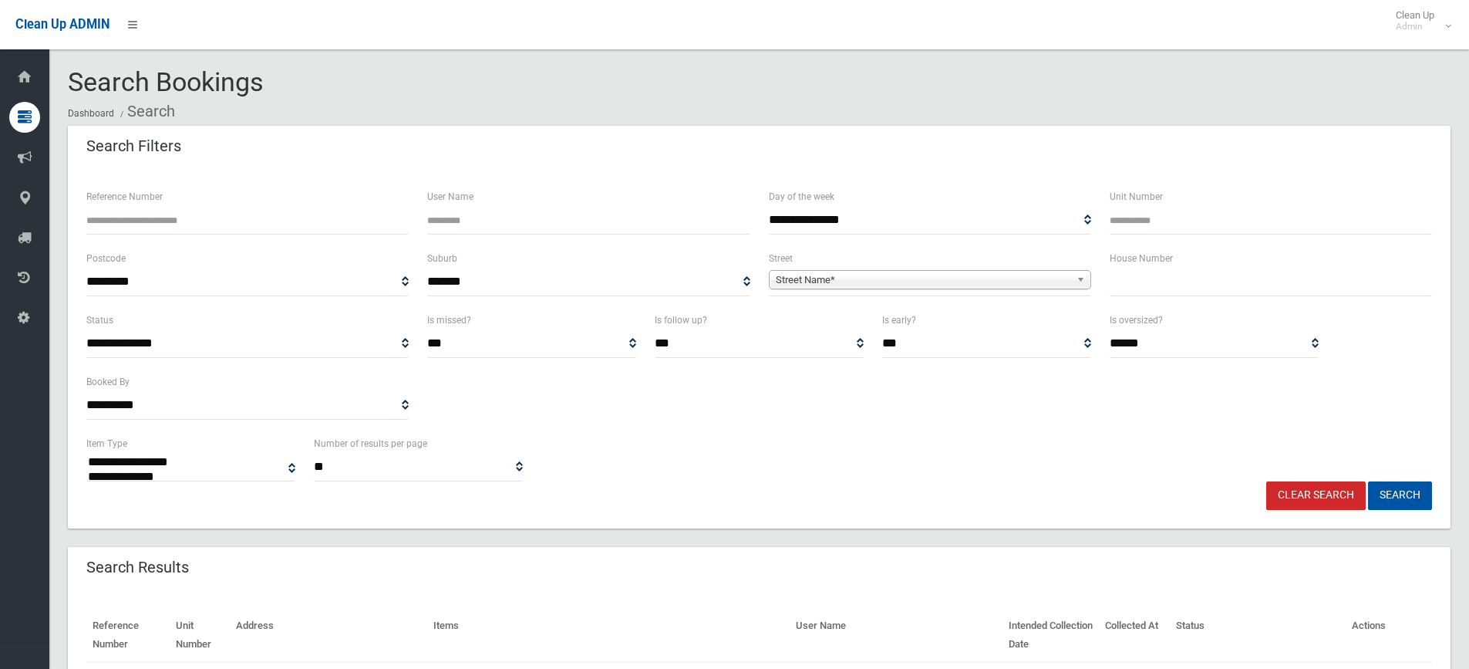
select select
click at [1135, 285] on input "text" at bounding box center [1271, 282] width 322 height 29
click at [1182, 286] on input "text" at bounding box center [1271, 282] width 322 height 29
click at [1161, 288] on input "text" at bounding box center [1271, 282] width 322 height 29
type input "**"
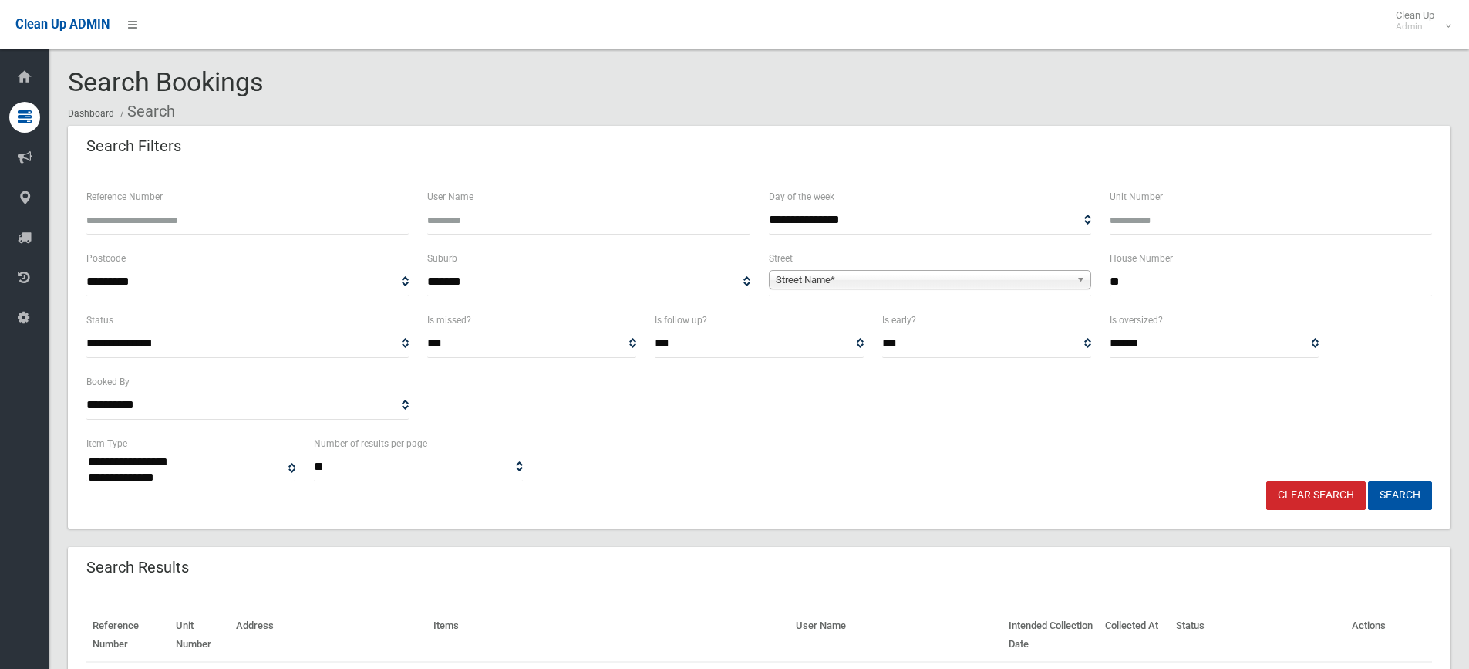
click at [983, 281] on span "Street Name*" at bounding box center [923, 280] width 295 height 19
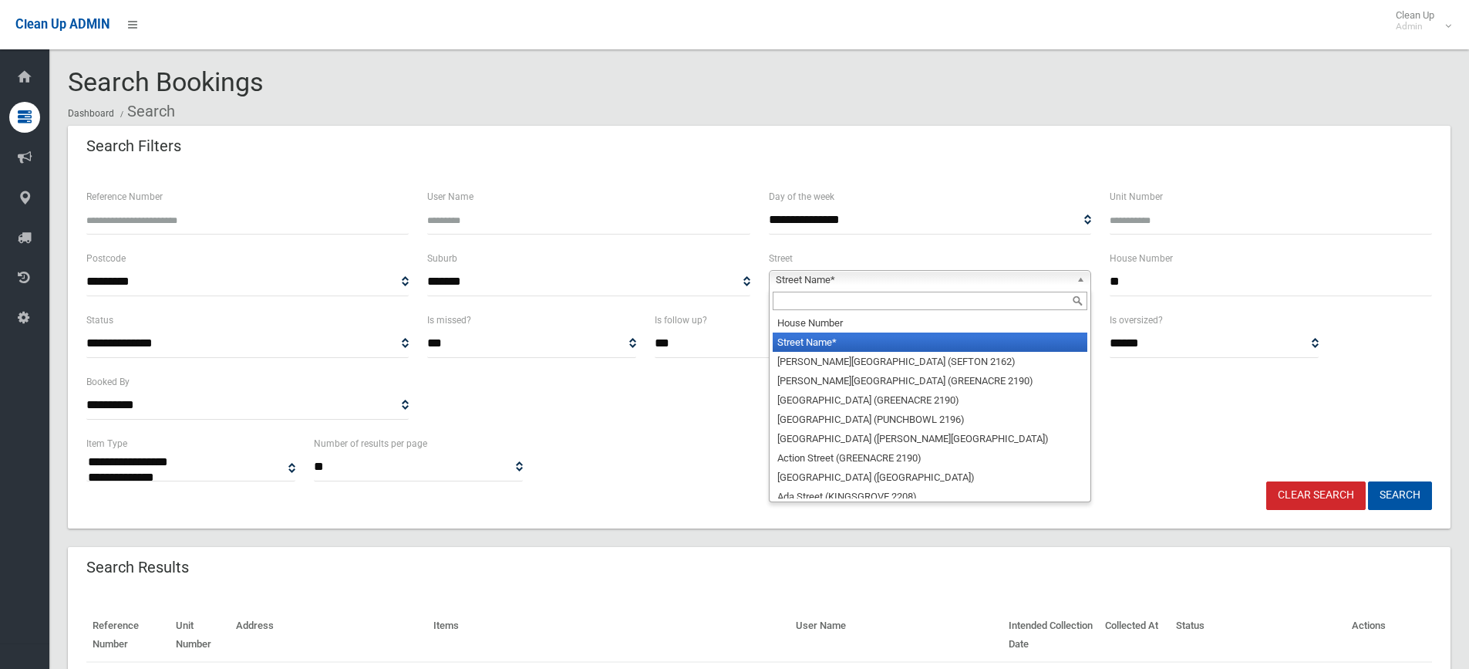
click at [858, 308] on input "text" at bounding box center [930, 301] width 315 height 19
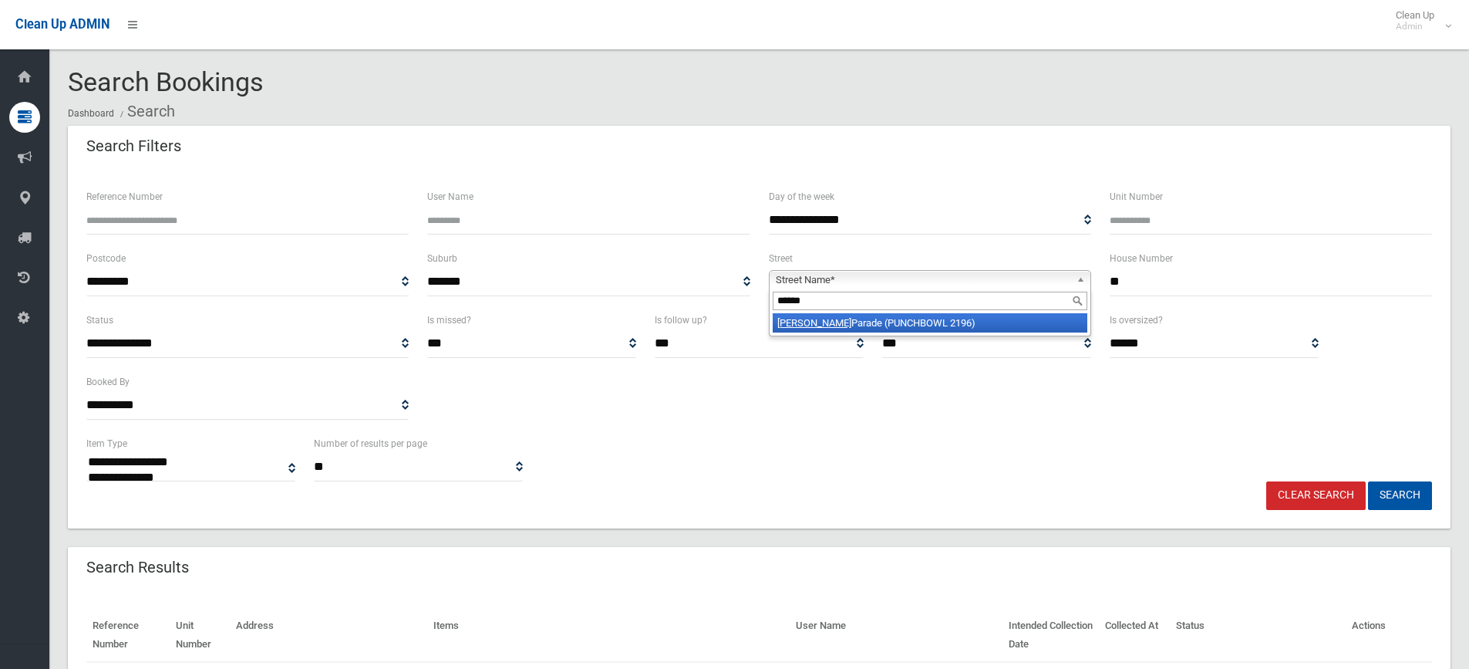
type input "******"
click at [878, 321] on li "Warren Parade (PUNCHBOWL 2196)" at bounding box center [930, 322] width 315 height 19
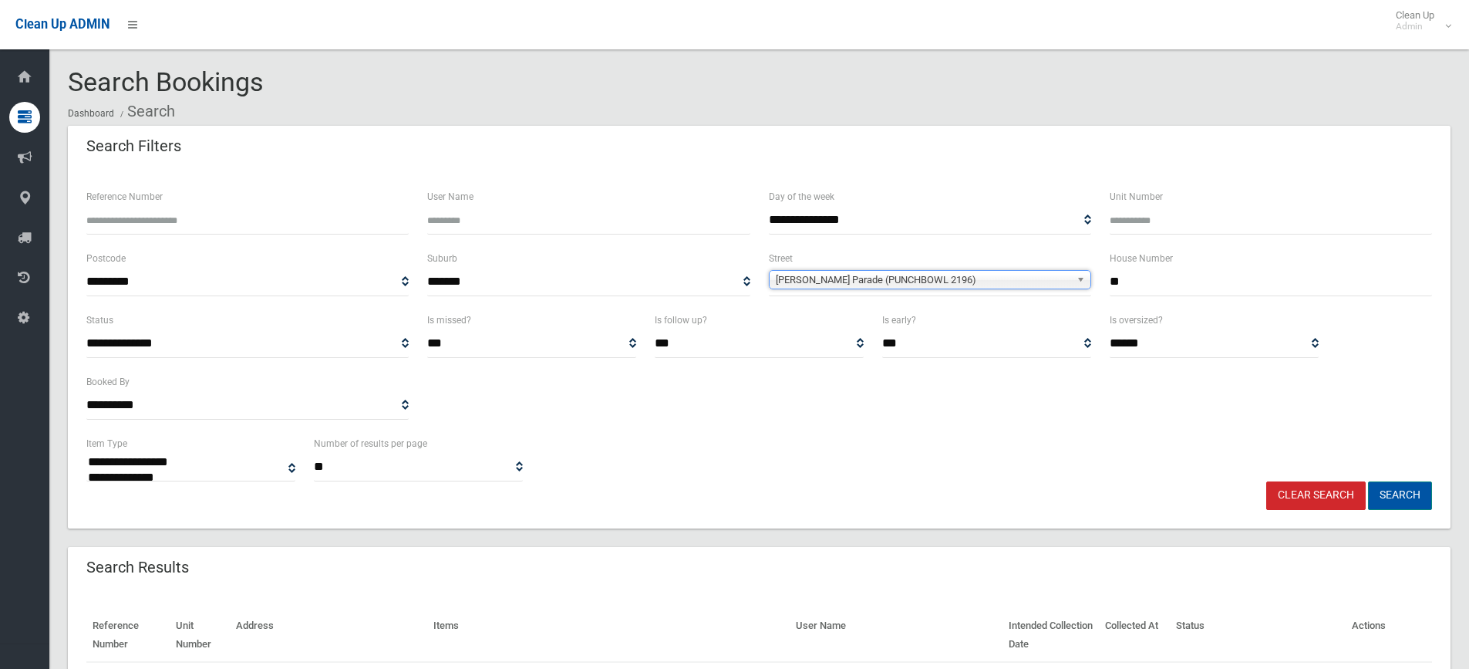
click at [1395, 488] on button "Search" at bounding box center [1400, 495] width 64 height 29
select select
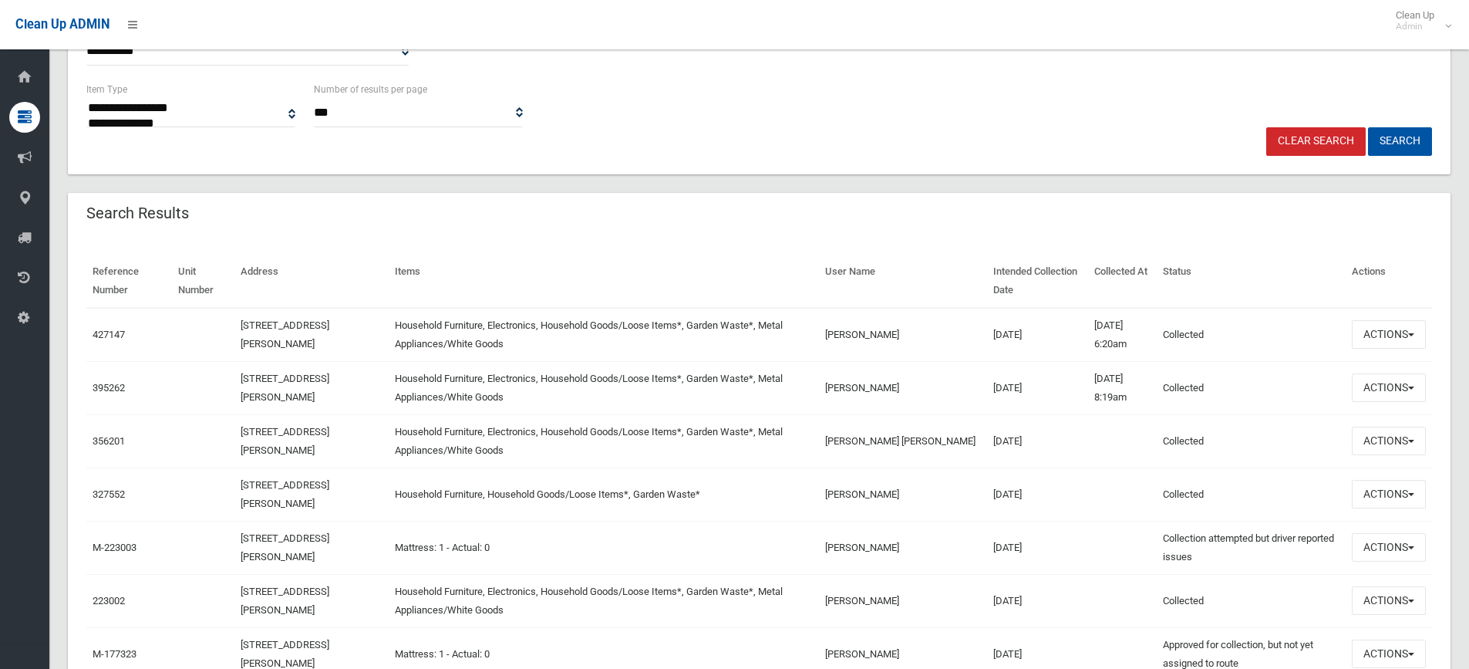
scroll to position [463, 0]
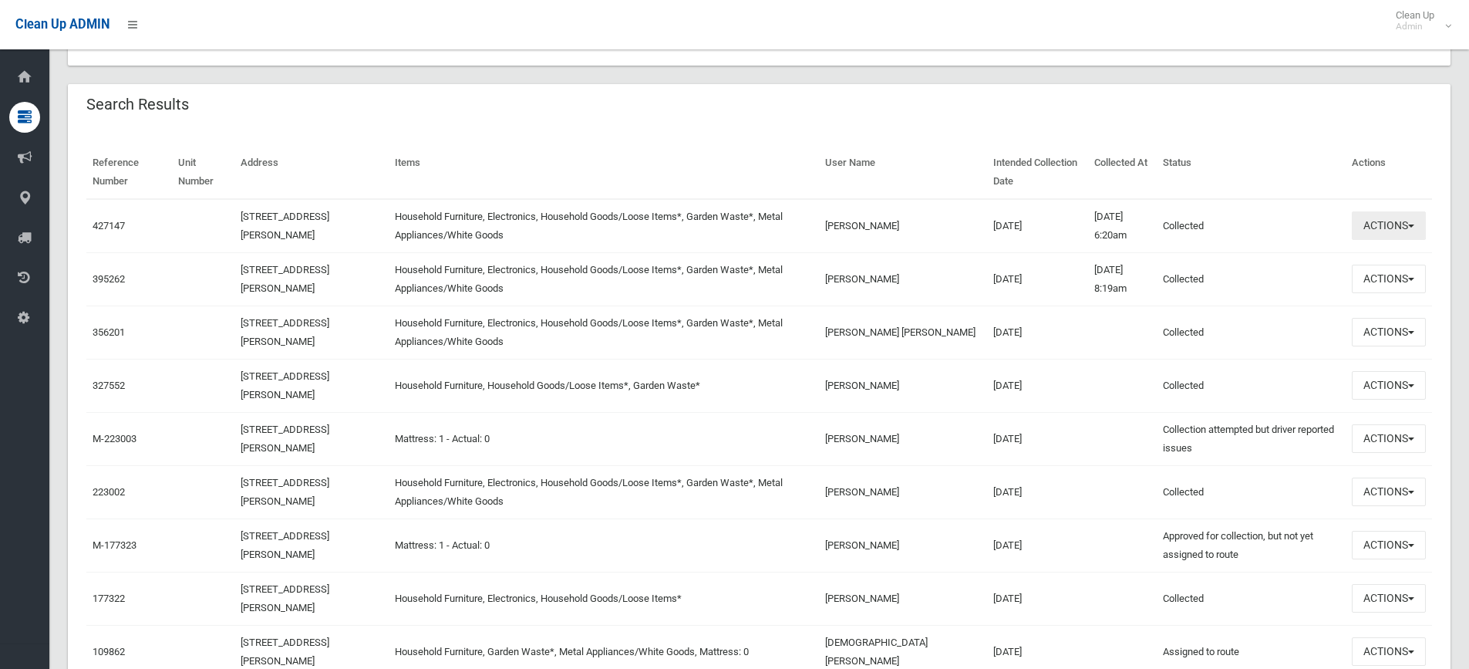
click at [1392, 227] on button "Actions" at bounding box center [1389, 225] width 74 height 29
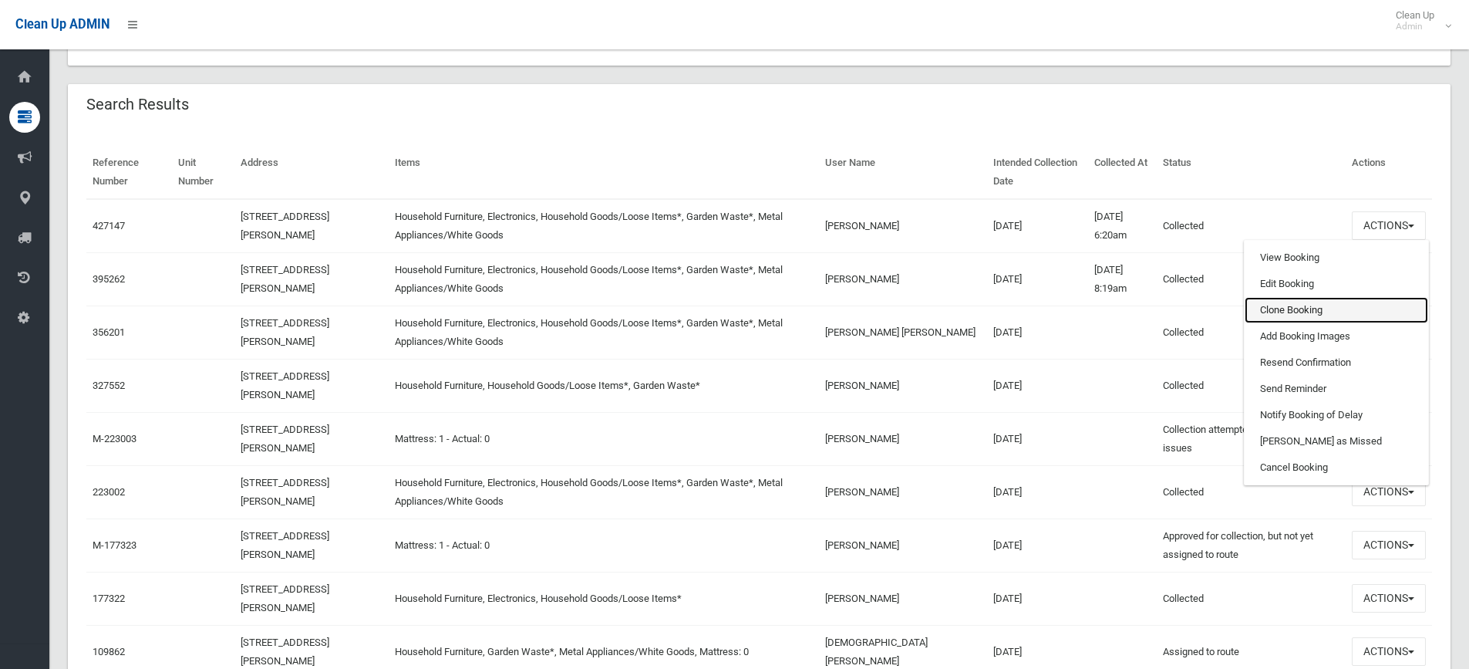
click at [1303, 305] on link "Clone Booking" at bounding box center [1337, 310] width 184 height 26
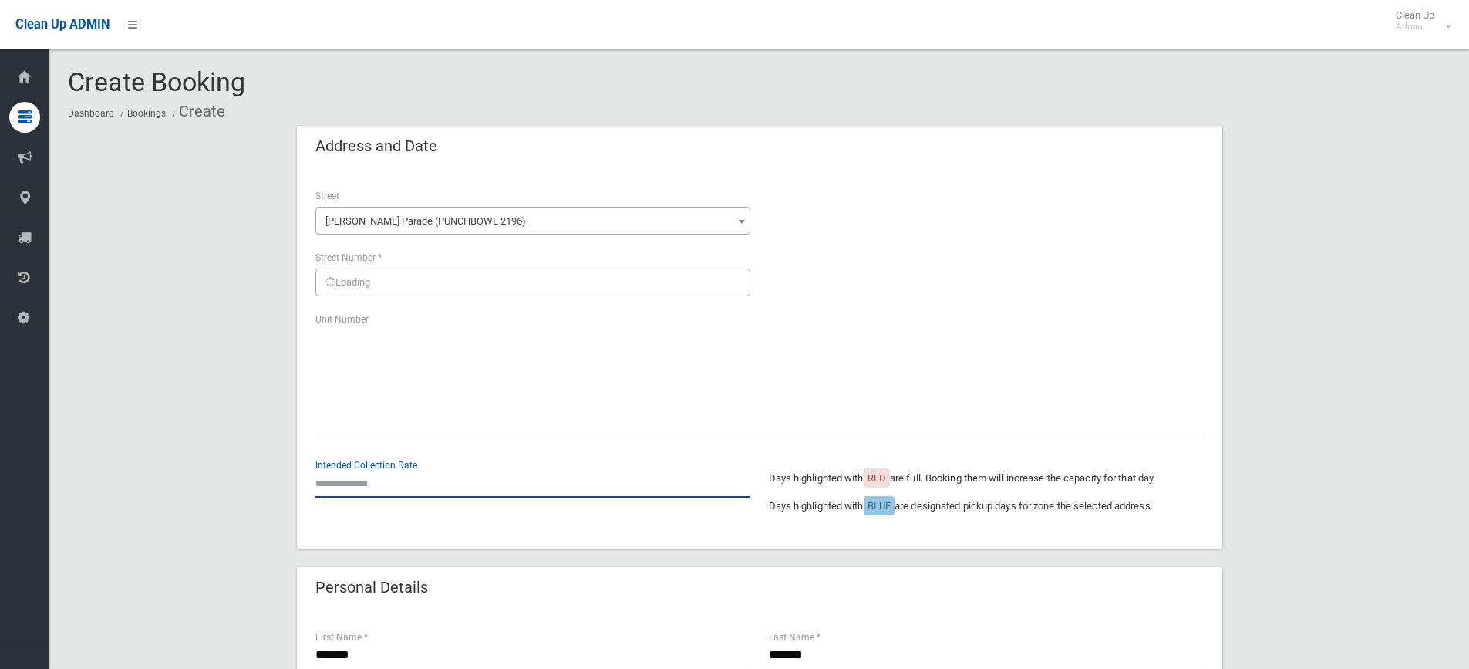
click at [347, 482] on input "text" at bounding box center [532, 483] width 435 height 29
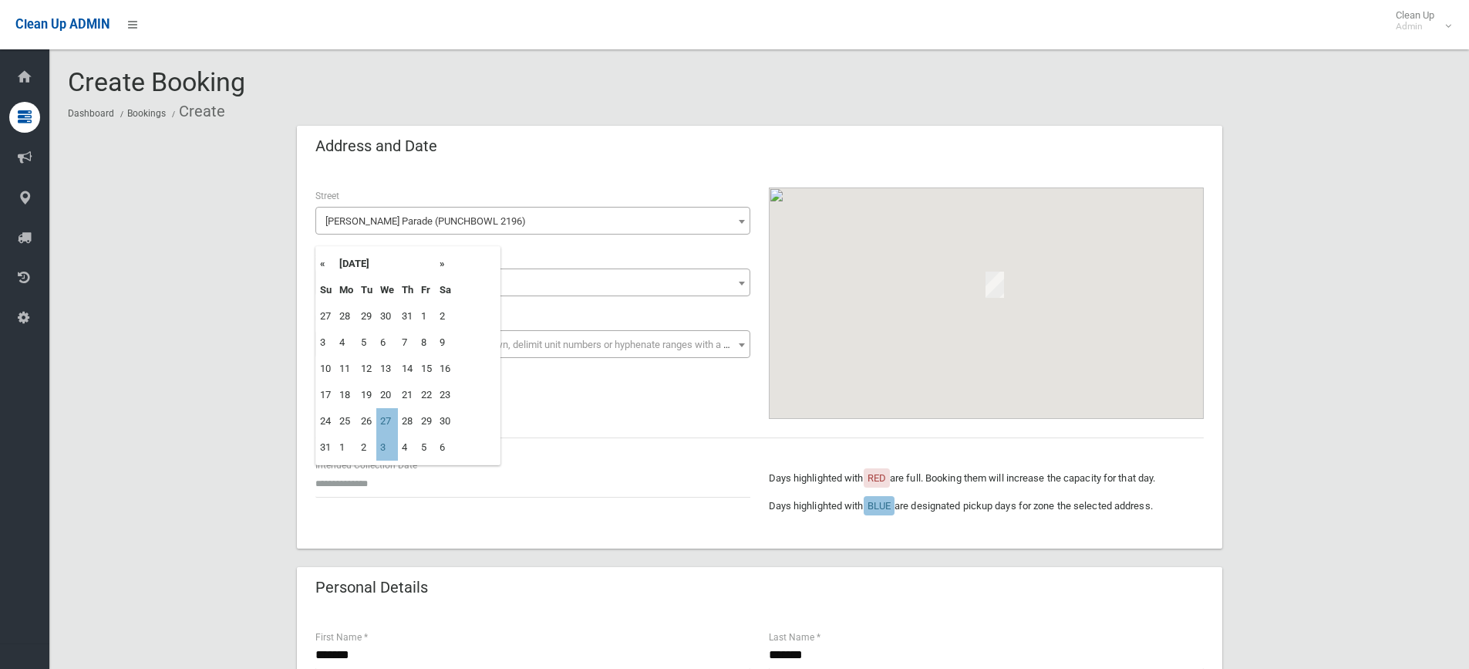
type input "**********"
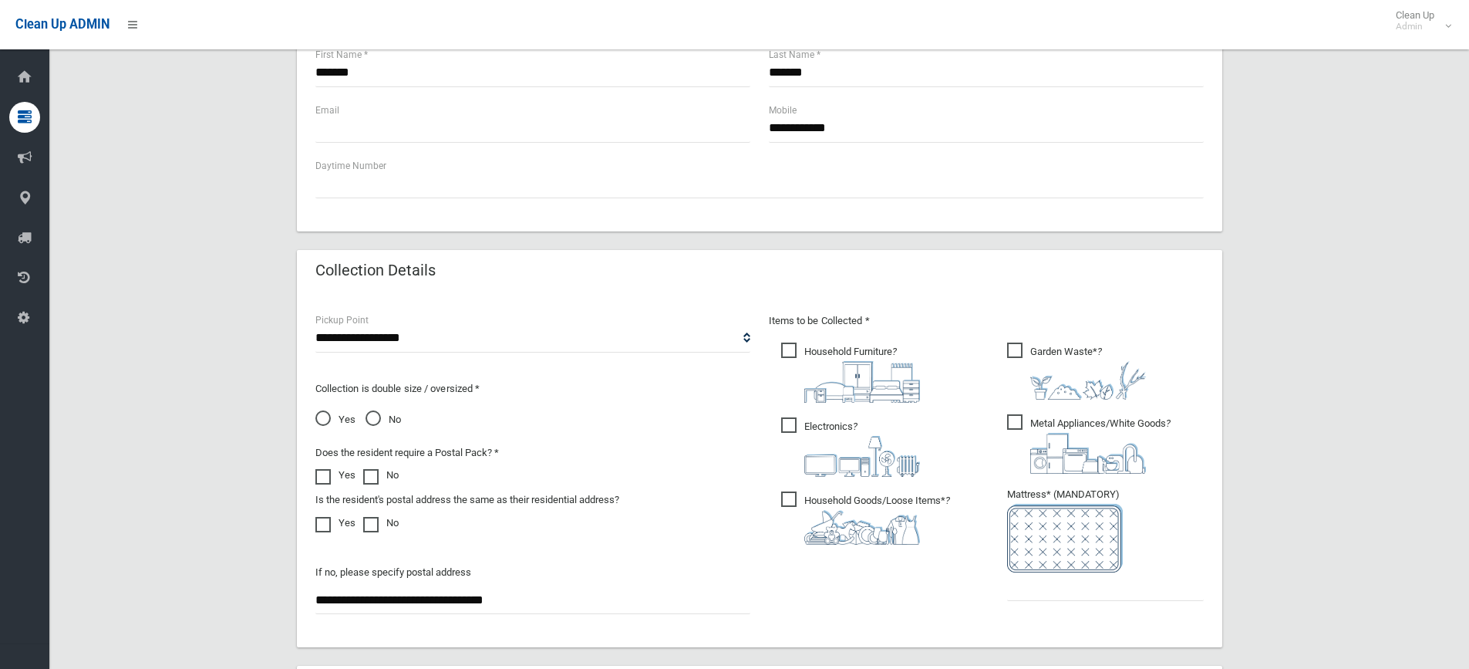
scroll to position [694, 0]
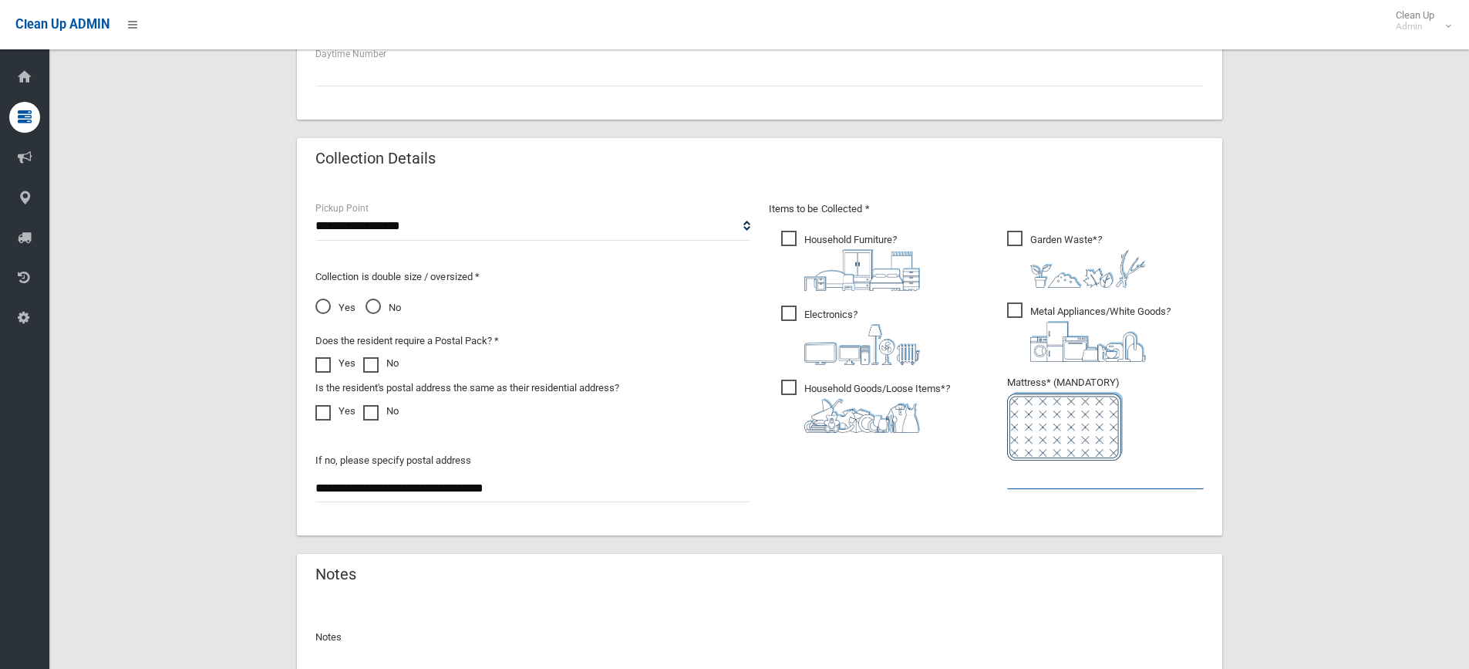
drag, startPoint x: 1062, startPoint y: 477, endPoint x: 1026, endPoint y: 480, distance: 36.4
click at [1063, 476] on input "text" at bounding box center [1105, 474] width 197 height 29
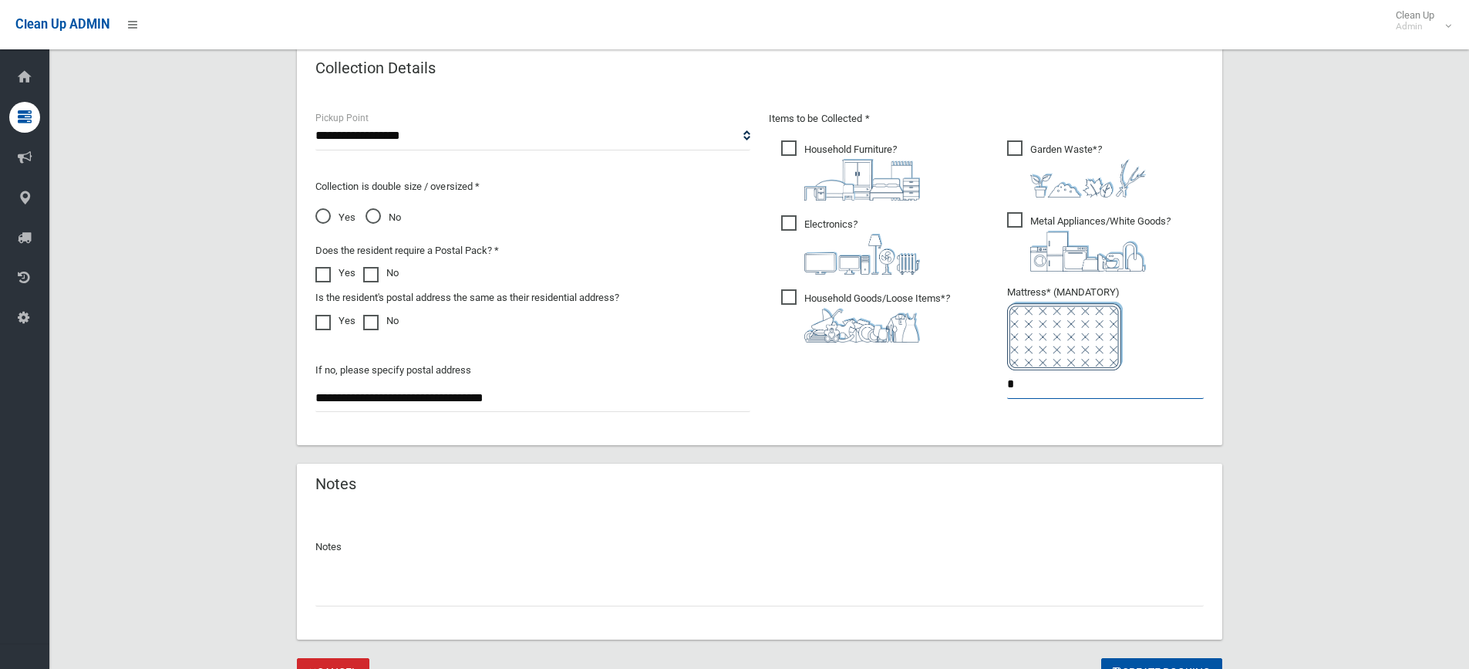
scroll to position [858, 0]
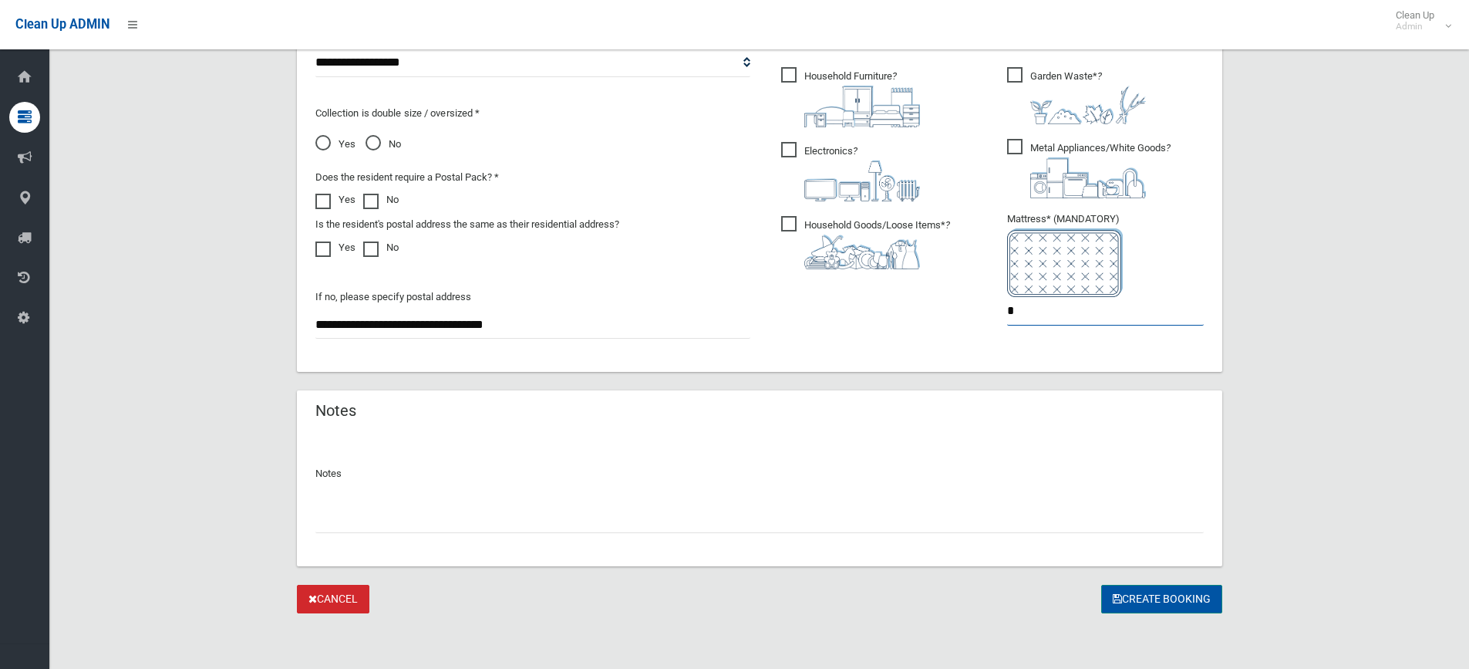
type input "*"
click at [1168, 595] on button "Create Booking" at bounding box center [1161, 599] width 121 height 29
